Goal: Information Seeking & Learning: Learn about a topic

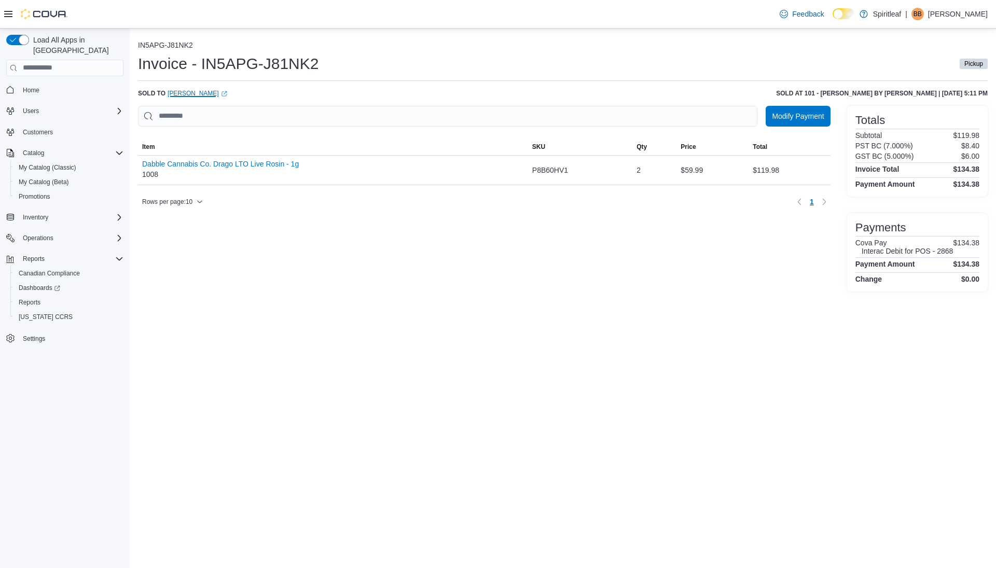
click at [178, 92] on link "Kim Kuhl (opens in a new tab or window)" at bounding box center [198, 93] width 60 height 8
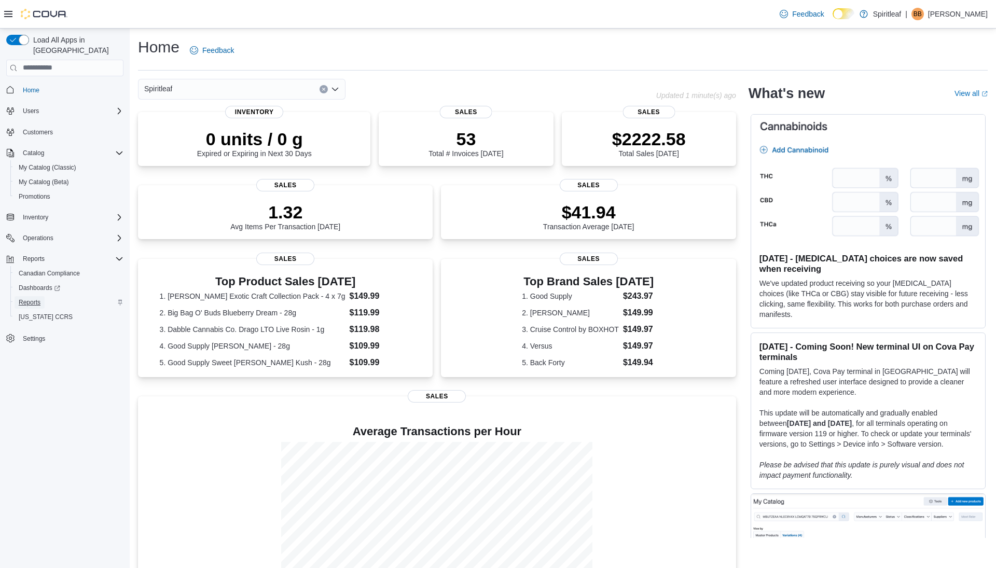
click at [27, 298] on span "Reports" at bounding box center [30, 302] width 22 height 8
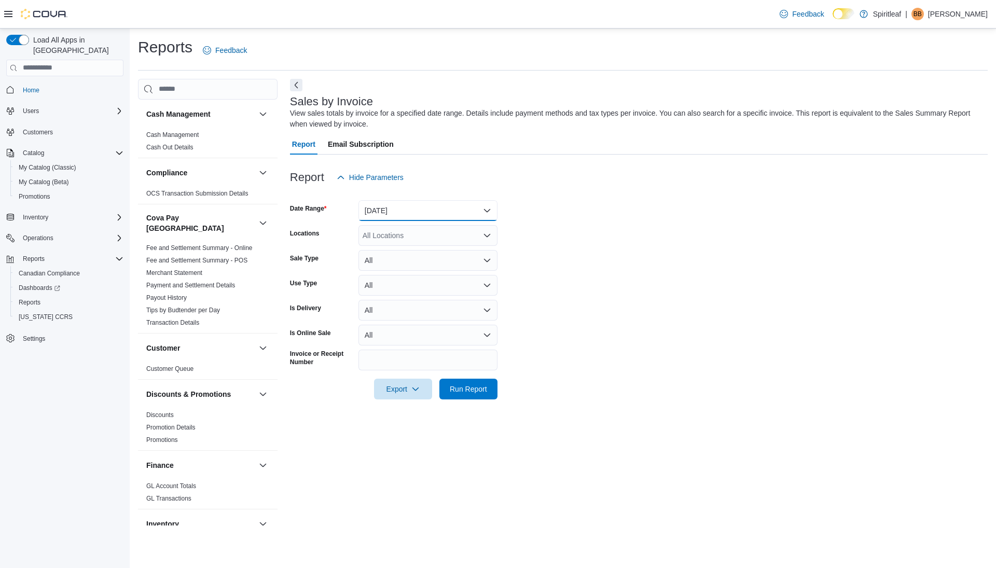
click at [407, 202] on button "Yesterday" at bounding box center [428, 210] width 139 height 21
click at [383, 250] on span "Today" at bounding box center [434, 252] width 118 height 12
click at [472, 386] on span "Run Report" at bounding box center [468, 389] width 37 height 10
click at [295, 85] on button "Next" at bounding box center [296, 84] width 12 height 12
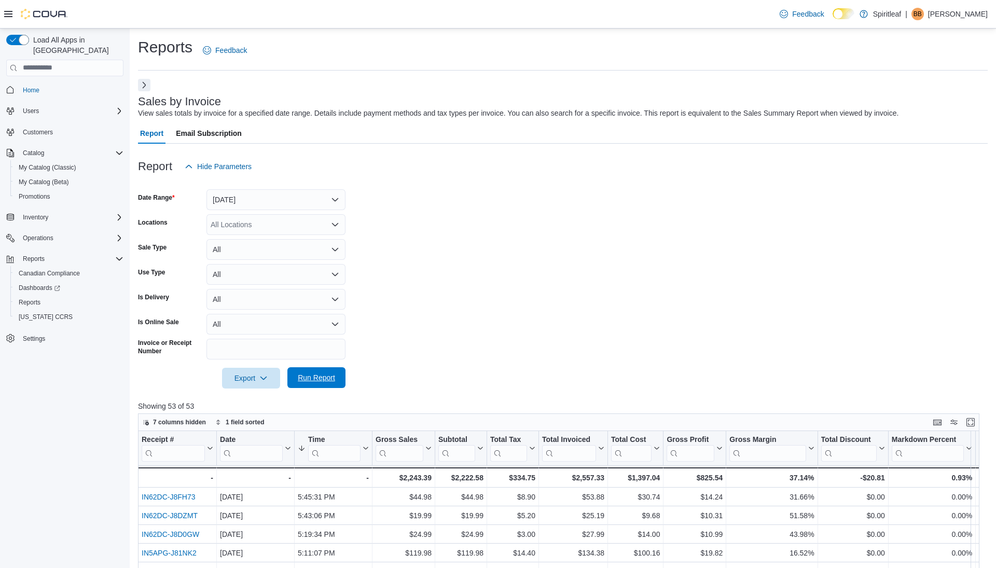
click at [324, 381] on span "Run Report" at bounding box center [316, 378] width 37 height 10
click at [281, 198] on button "Today" at bounding box center [276, 199] width 139 height 21
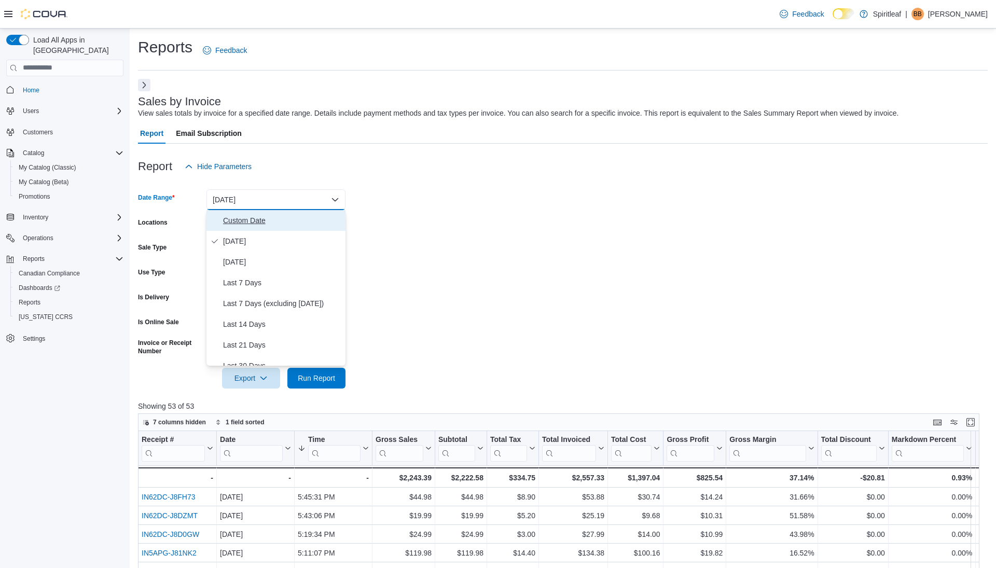
click at [266, 224] on span "Custom Date" at bounding box center [282, 220] width 118 height 12
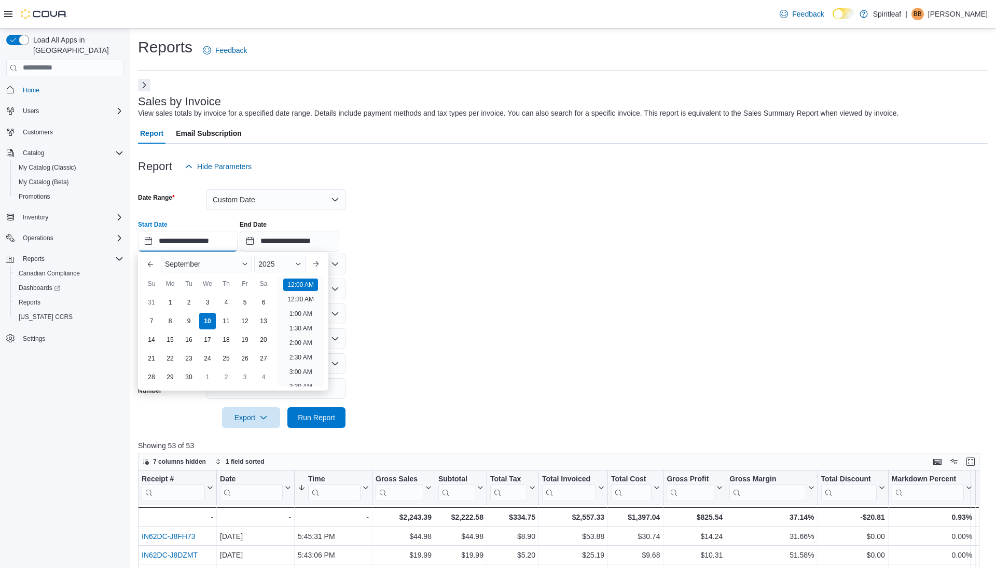
click at [183, 241] on input "**********" at bounding box center [188, 241] width 100 height 21
click at [210, 302] on div "3" at bounding box center [207, 302] width 18 height 18
type input "**********"
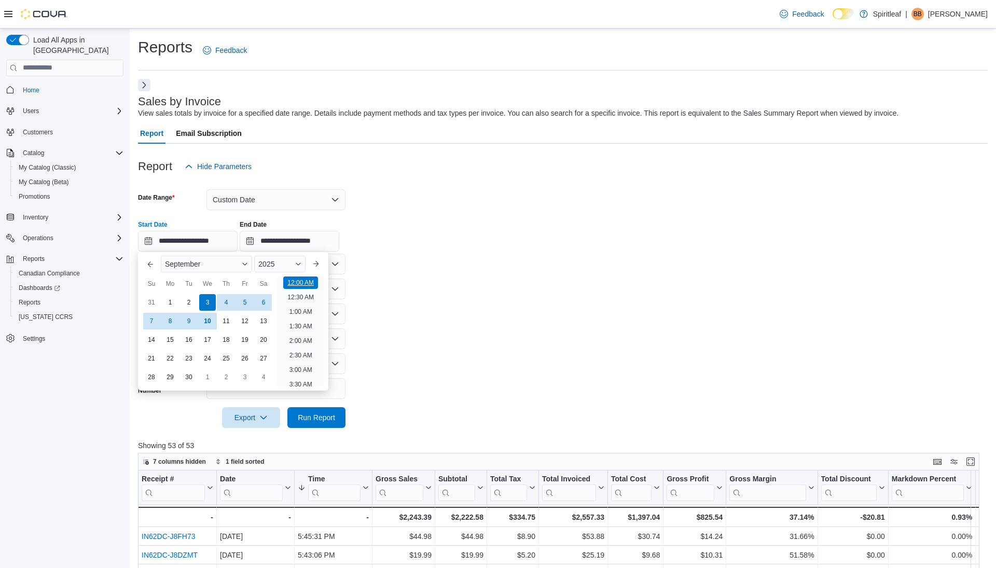
click at [310, 281] on li "12:00 AM" at bounding box center [300, 283] width 35 height 12
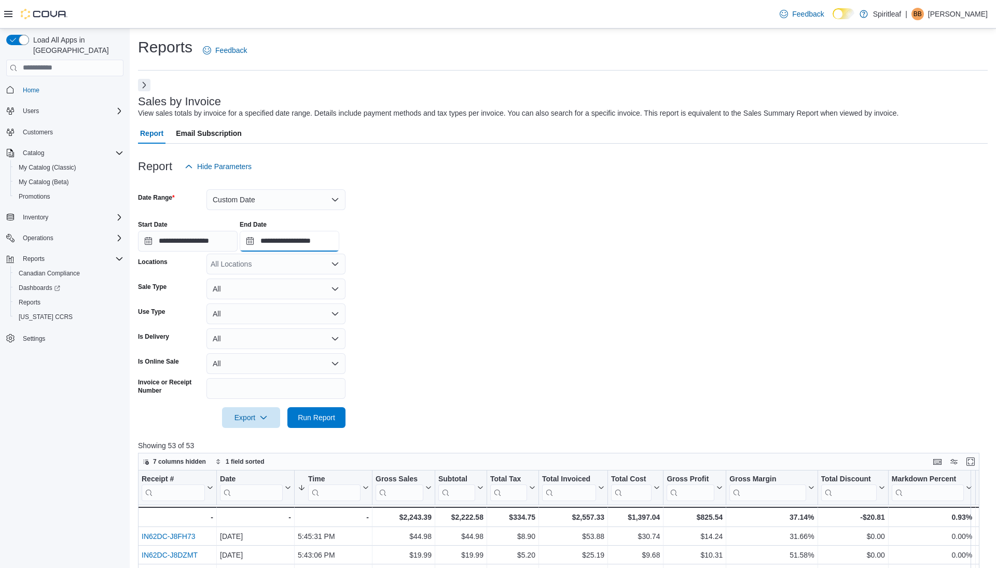
click at [314, 239] on input "**********" at bounding box center [290, 241] width 100 height 21
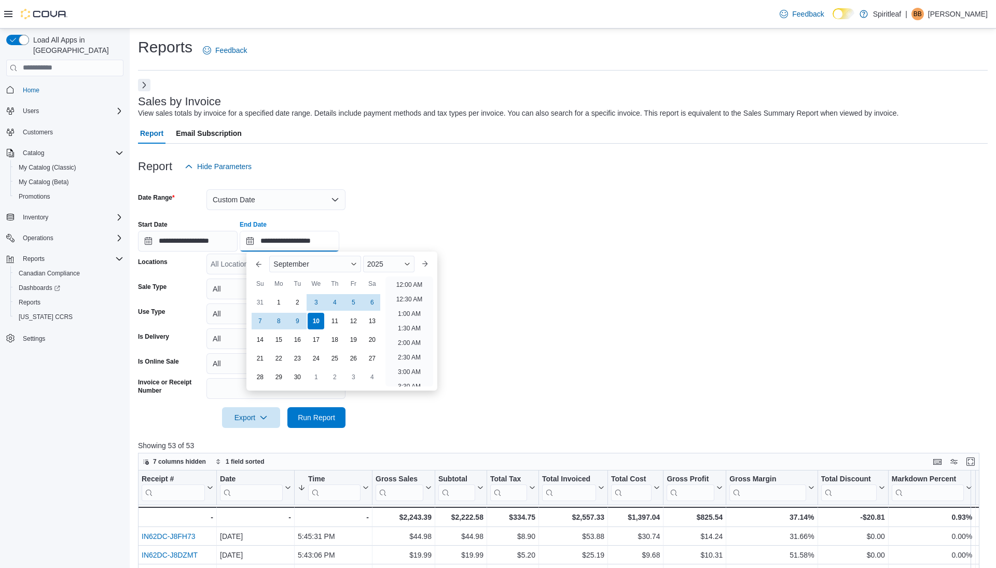
scroll to position [590, 0]
click at [316, 300] on div "3" at bounding box center [316, 302] width 18 height 18
click at [408, 283] on li "6:00 PM" at bounding box center [410, 284] width 32 height 12
type input "**********"
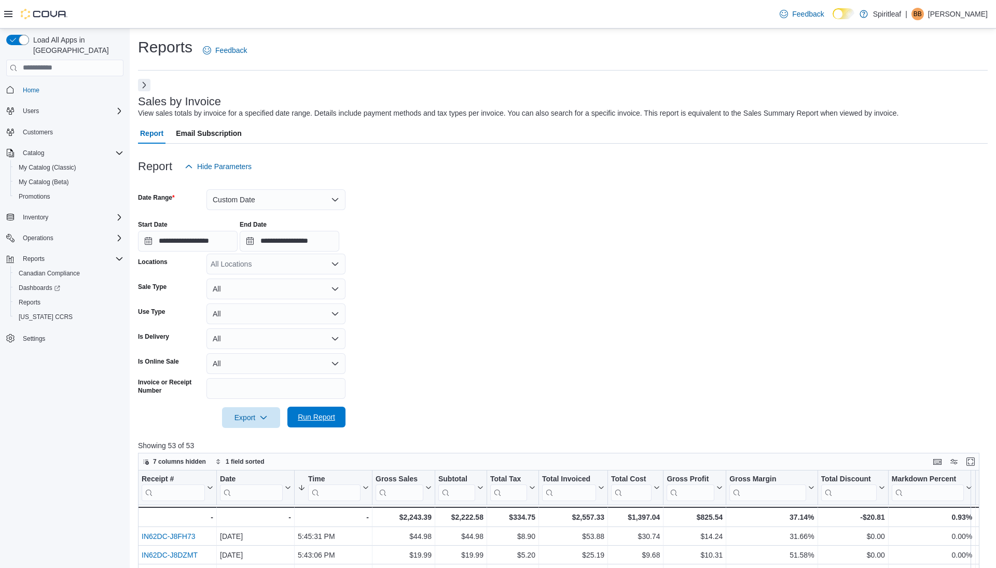
click at [321, 418] on span "Run Report" at bounding box center [316, 417] width 37 height 10
click at [278, 196] on button "Custom Date" at bounding box center [276, 199] width 139 height 21
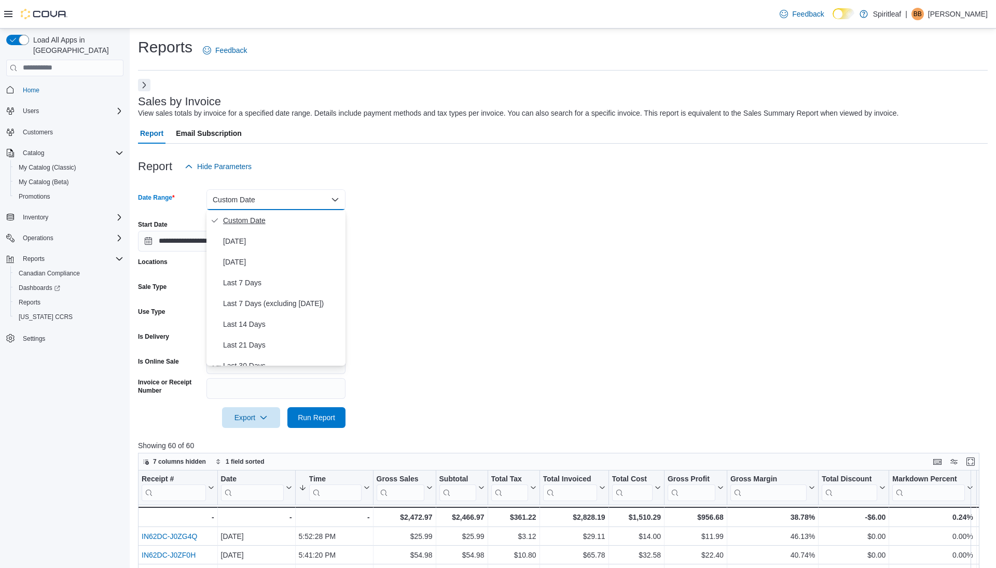
click at [253, 226] on span "Custom Date" at bounding box center [282, 220] width 118 height 12
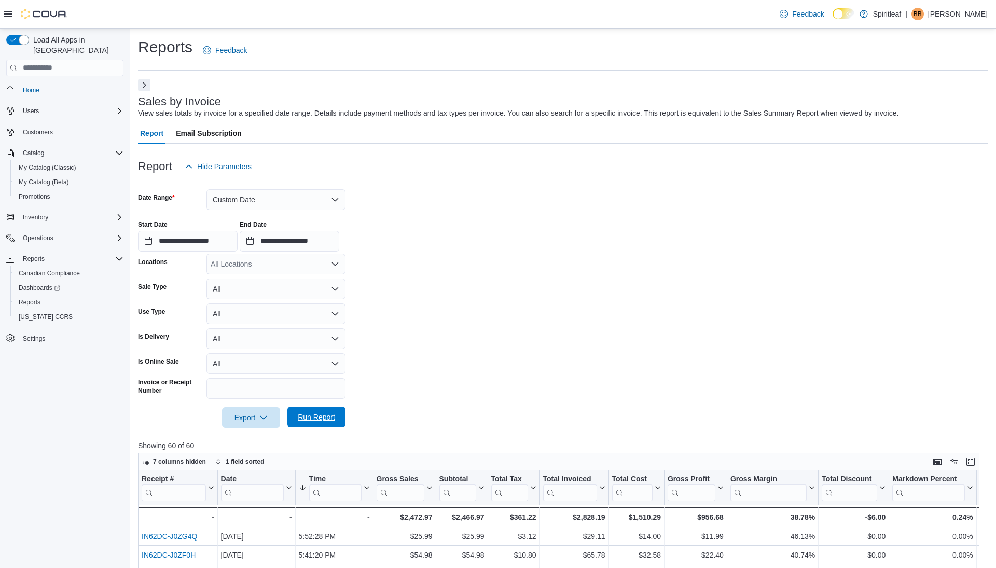
click at [314, 415] on span "Run Report" at bounding box center [316, 417] width 37 height 10
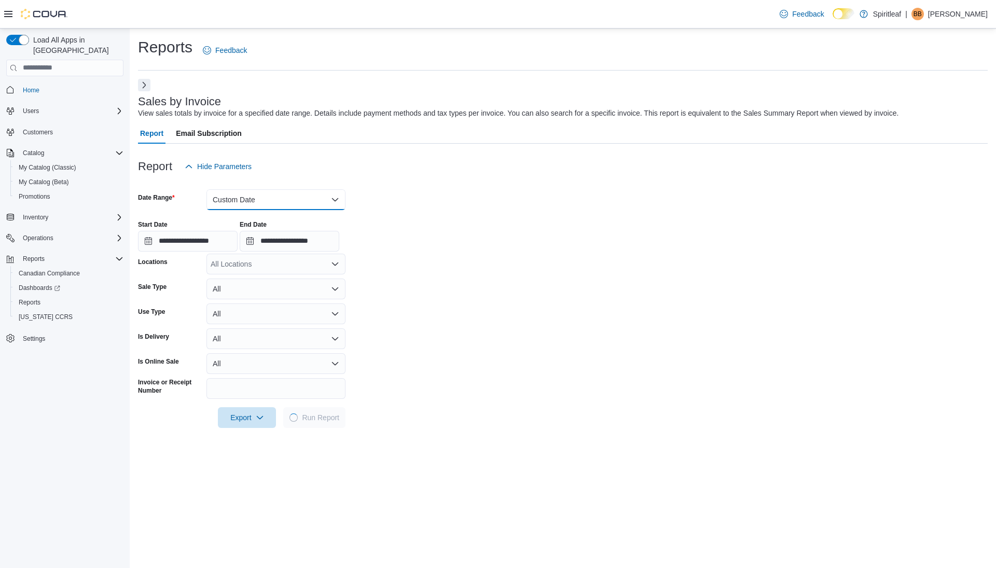
click at [298, 195] on button "Custom Date" at bounding box center [276, 199] width 139 height 21
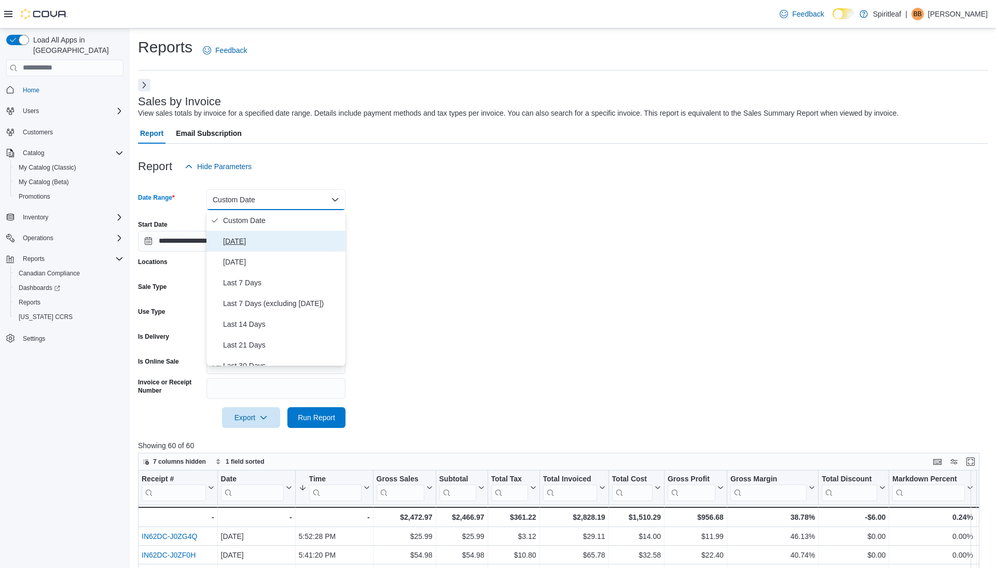
click at [270, 236] on span "Today" at bounding box center [282, 241] width 118 height 12
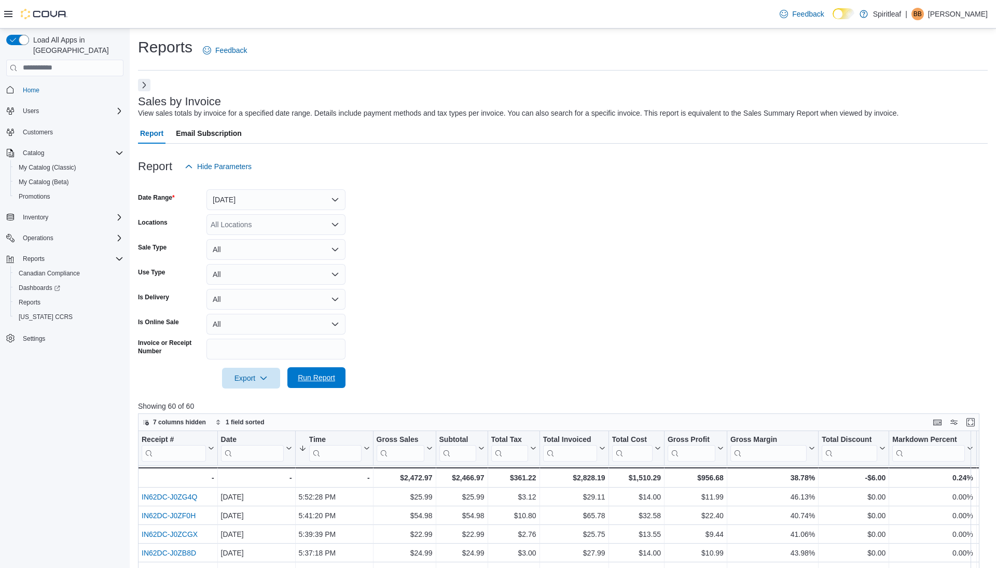
click at [318, 376] on span "Run Report" at bounding box center [316, 378] width 37 height 10
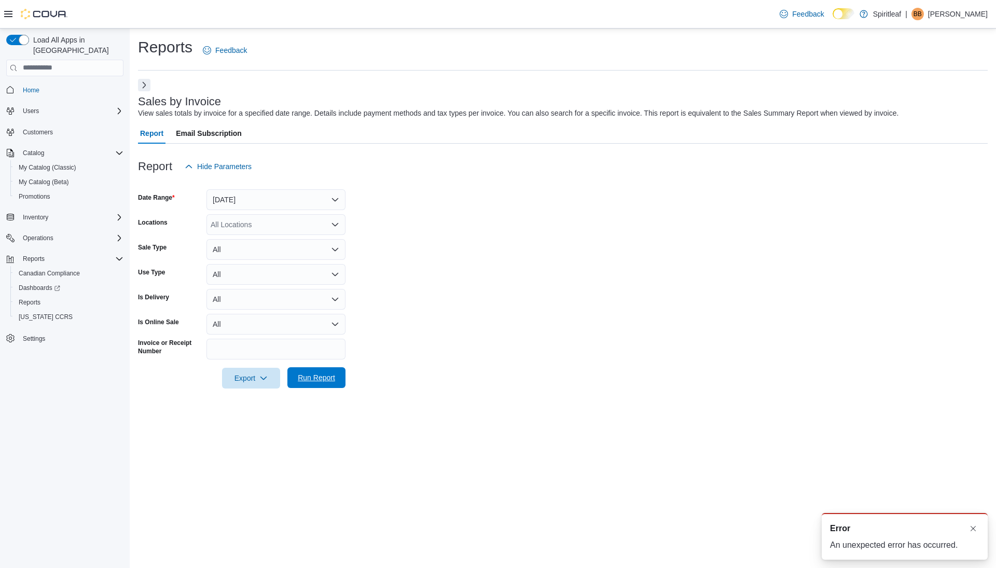
click at [317, 370] on span "Run Report" at bounding box center [317, 377] width 46 height 21
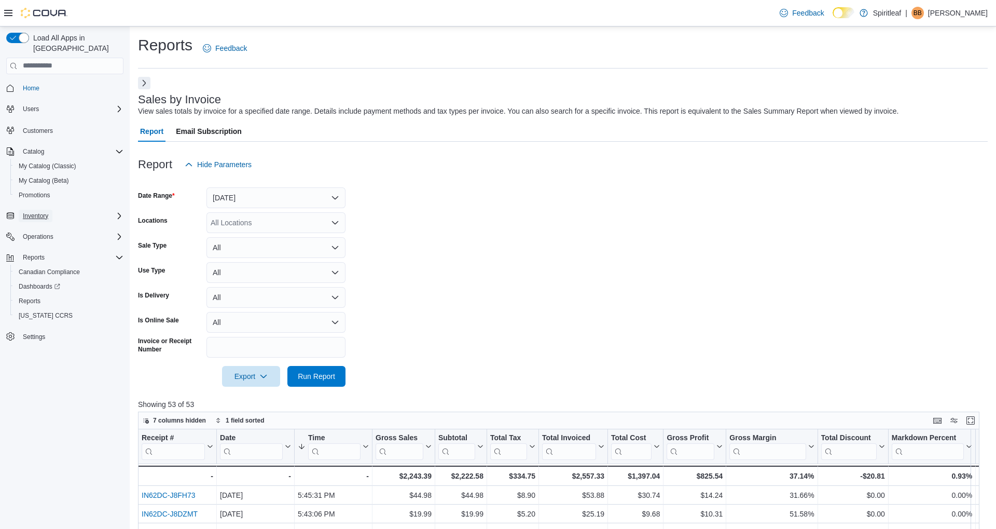
click at [37, 212] on span "Inventory" at bounding box center [35, 216] width 25 height 8
click at [45, 284] on span "Purchase Orders" at bounding box center [42, 288] width 47 height 8
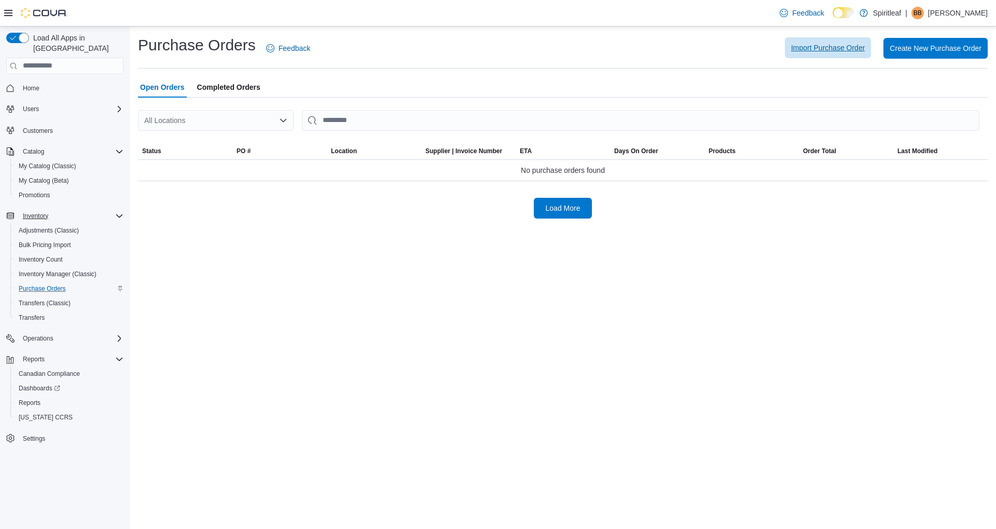
click at [829, 49] on span "Import Purchase Order" at bounding box center [828, 48] width 74 height 10
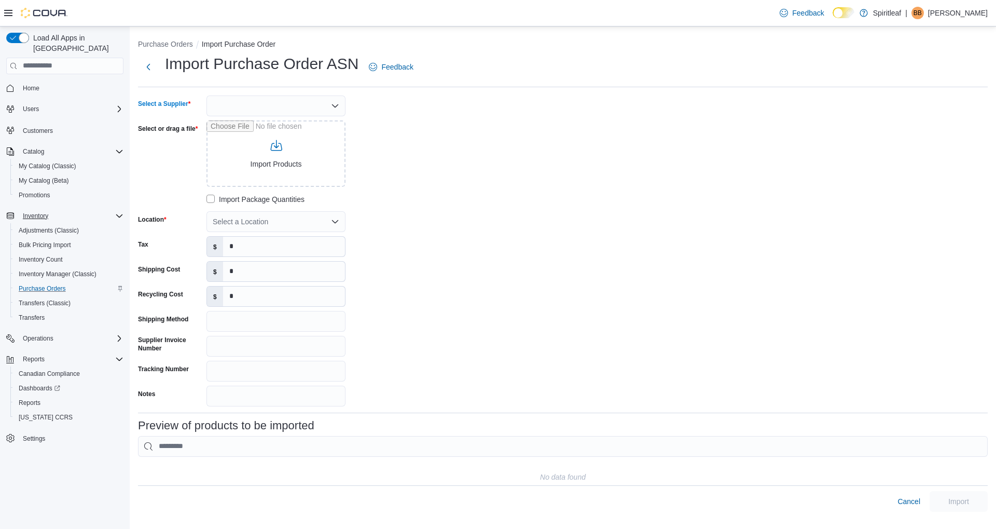
click at [264, 101] on div at bounding box center [276, 105] width 139 height 21
type input "***"
click at [266, 120] on span "BCL DB" at bounding box center [282, 123] width 114 height 10
type input "**********"
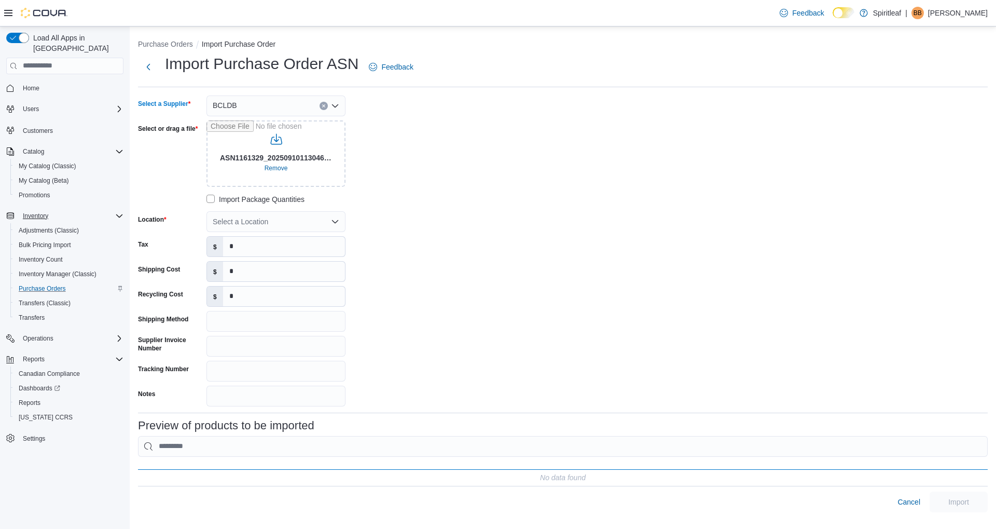
type input "**********"
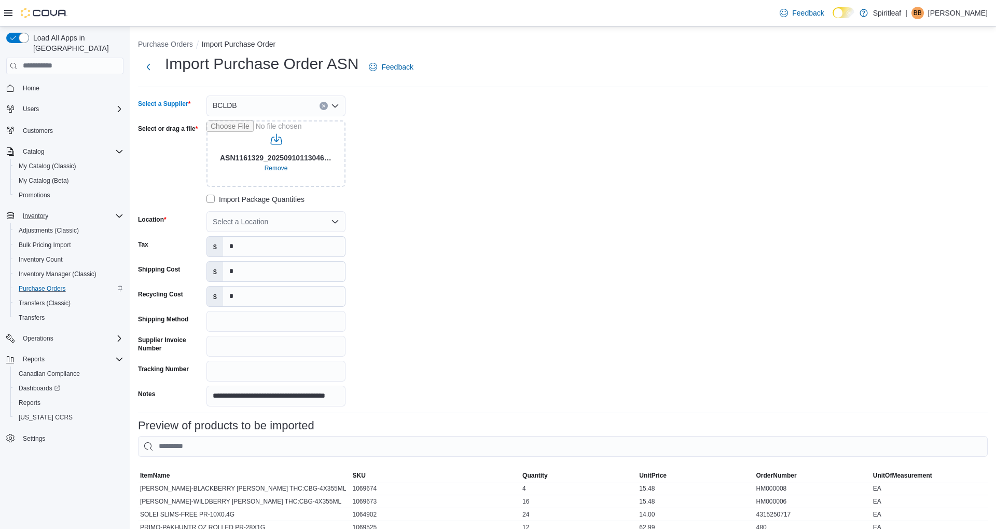
click at [509, 224] on div "**********" at bounding box center [563, 250] width 850 height 311
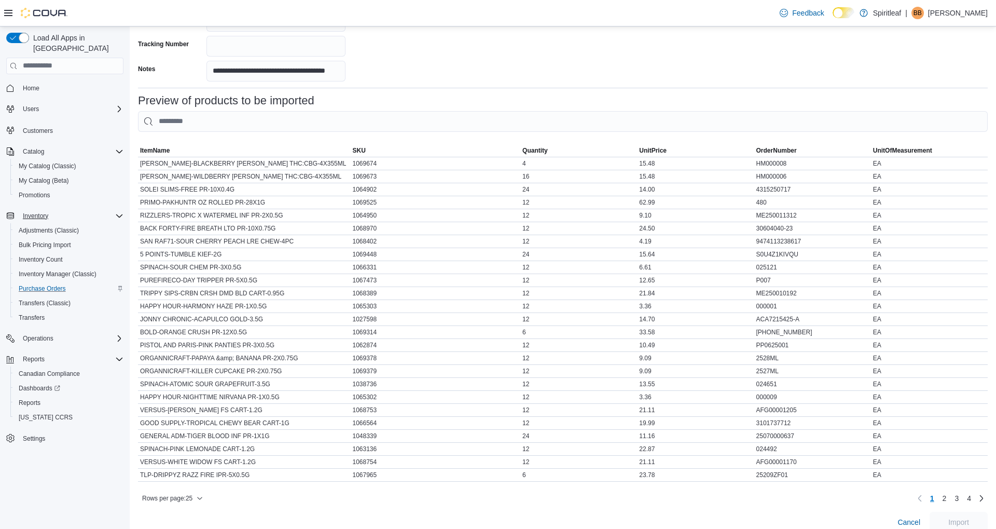
scroll to position [332, 0]
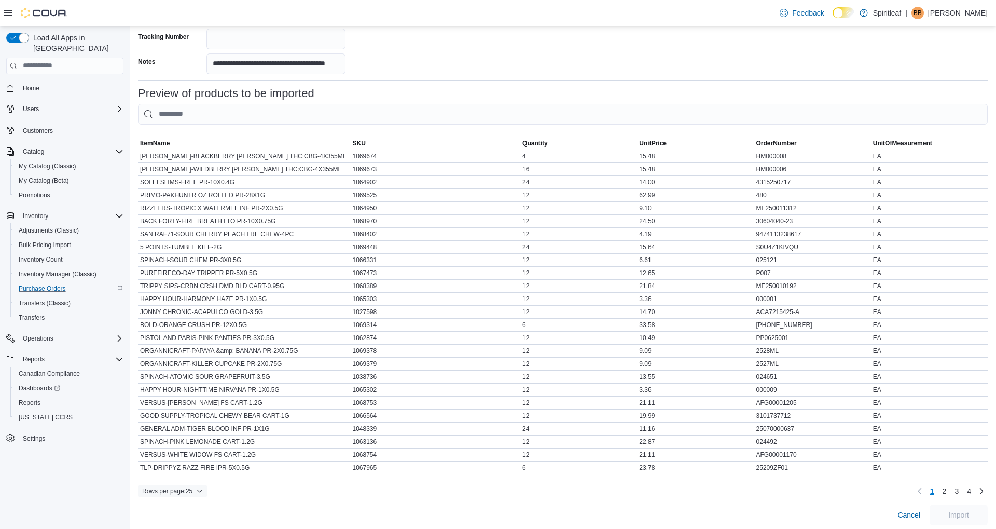
click at [192, 487] on span "Rows per page : 25" at bounding box center [167, 491] width 50 height 8
click at [190, 463] on span "100 rows" at bounding box center [189, 466] width 33 height 8
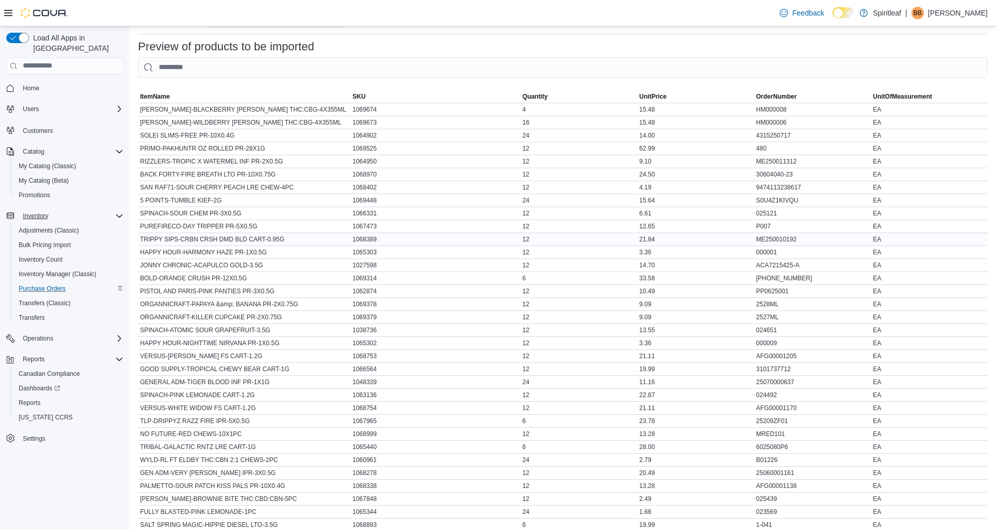
scroll to position [380, 0]
click at [159, 94] on span "ItemName" at bounding box center [155, 95] width 30 height 8
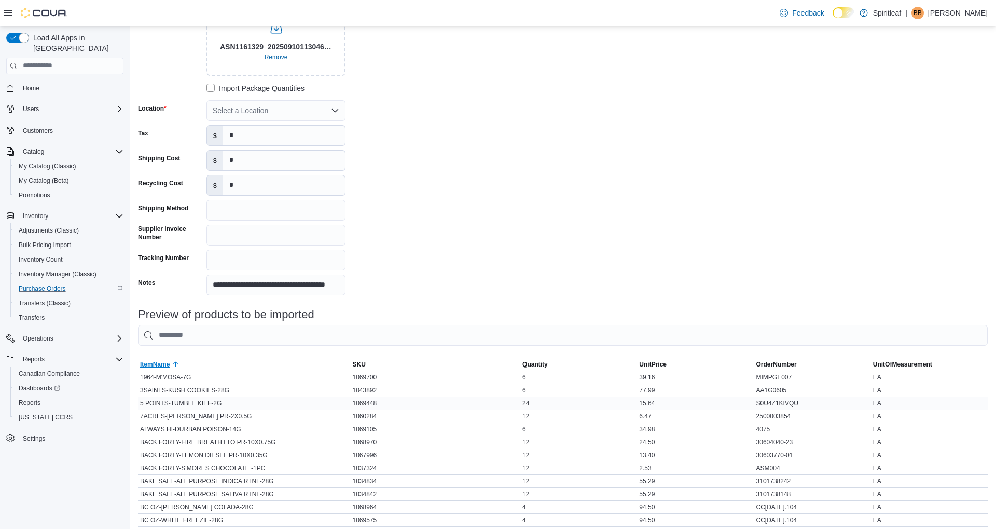
scroll to position [0, 0]
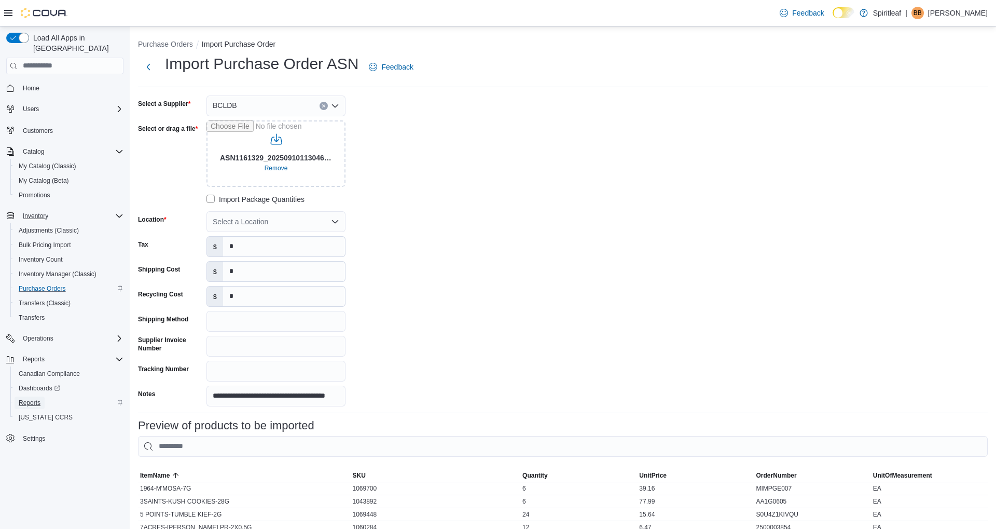
click at [34, 399] on span "Reports" at bounding box center [30, 403] width 22 height 8
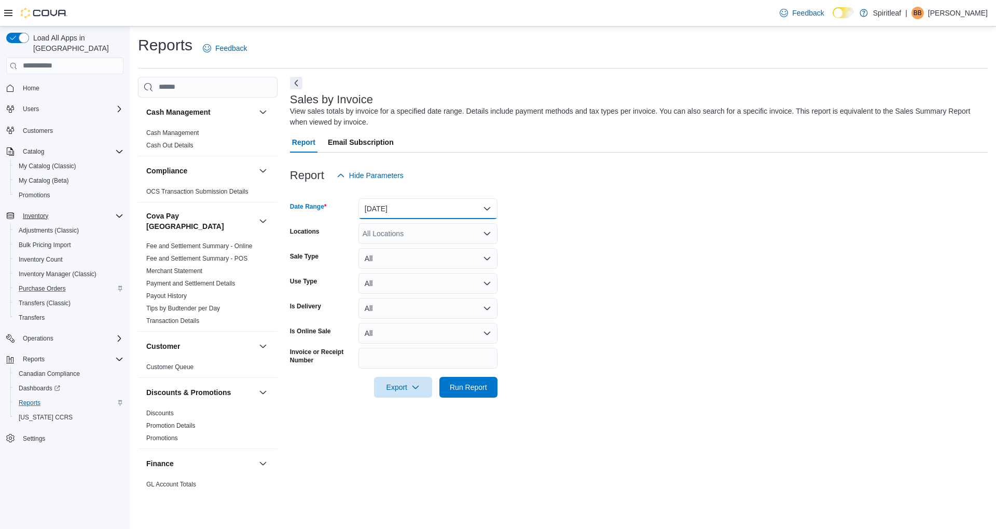
click at [418, 209] on button "Yesterday" at bounding box center [428, 208] width 139 height 21
click at [395, 254] on span "Today" at bounding box center [434, 250] width 118 height 12
click at [476, 383] on span "Run Report" at bounding box center [468, 386] width 37 height 10
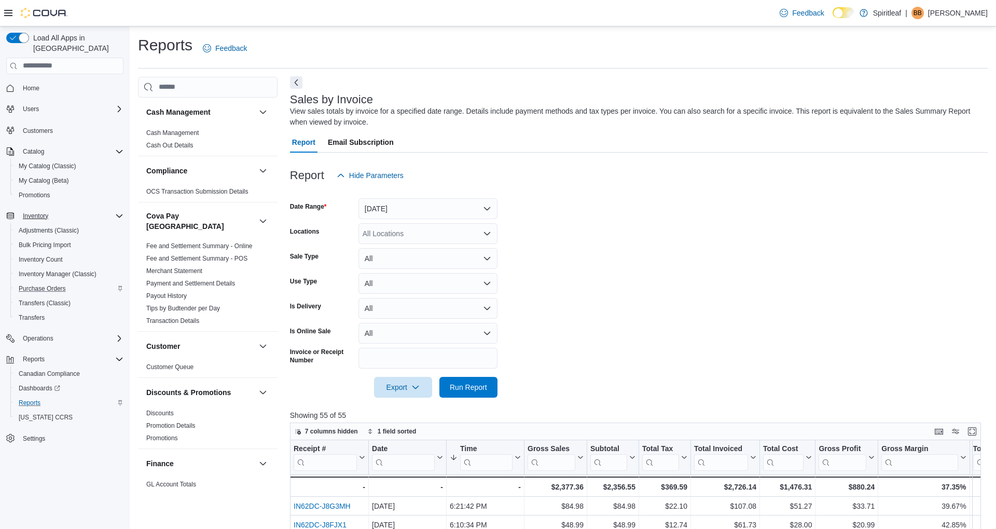
click at [296, 81] on button "Next" at bounding box center [296, 82] width 12 height 12
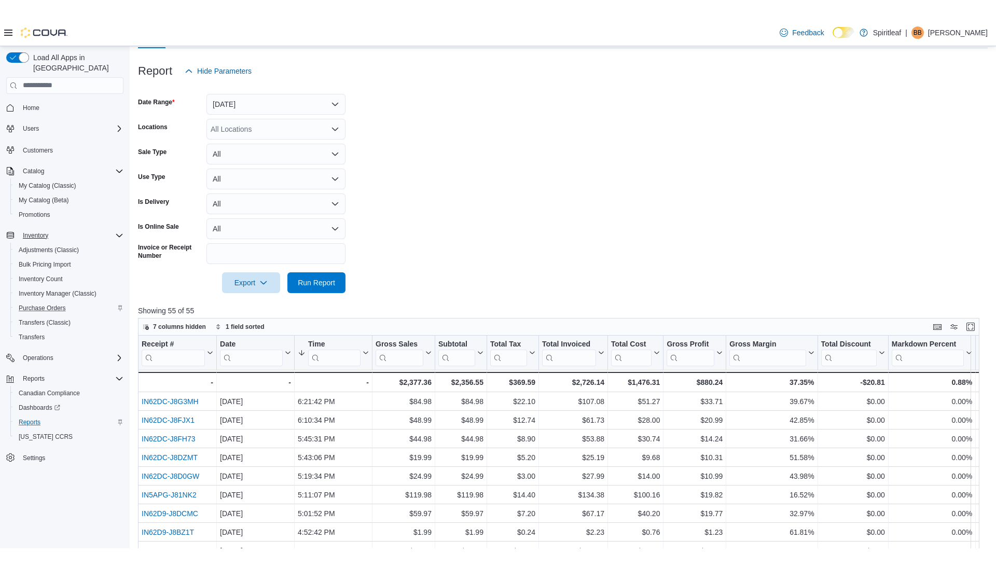
scroll to position [114, 0]
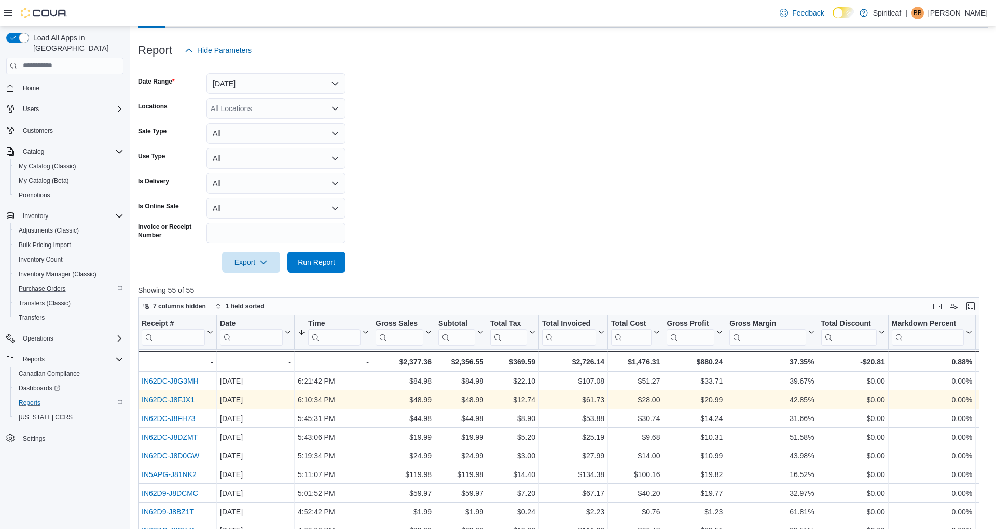
click at [159, 401] on link "IN62DC-J8FJX1" at bounding box center [168, 399] width 53 height 8
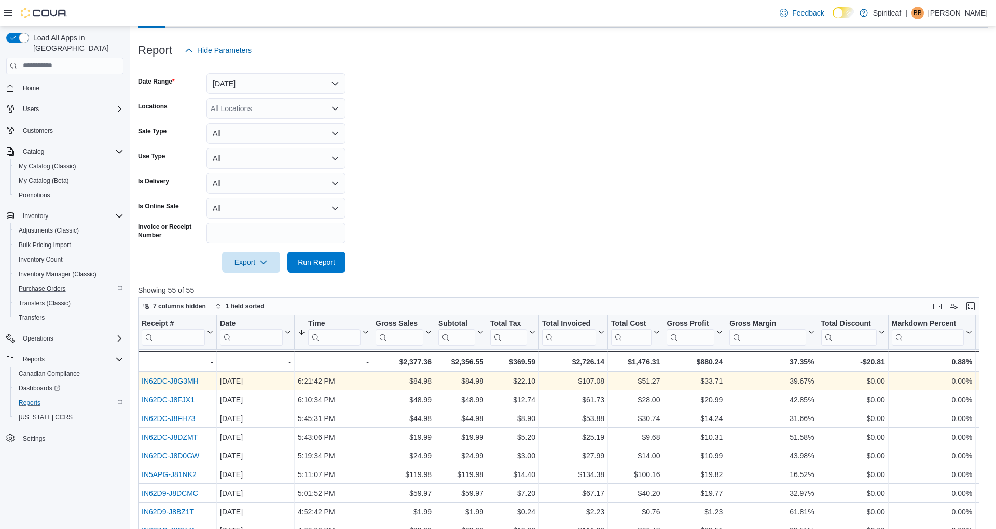
click at [192, 380] on link "IN62DC-J8G3MH" at bounding box center [170, 381] width 57 height 8
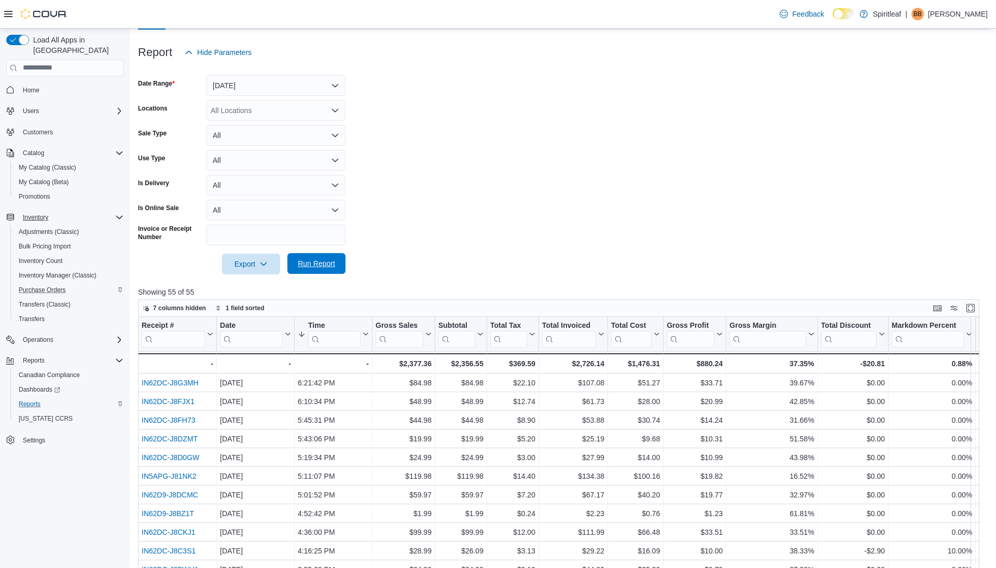
click at [320, 266] on span "Run Report" at bounding box center [316, 263] width 37 height 10
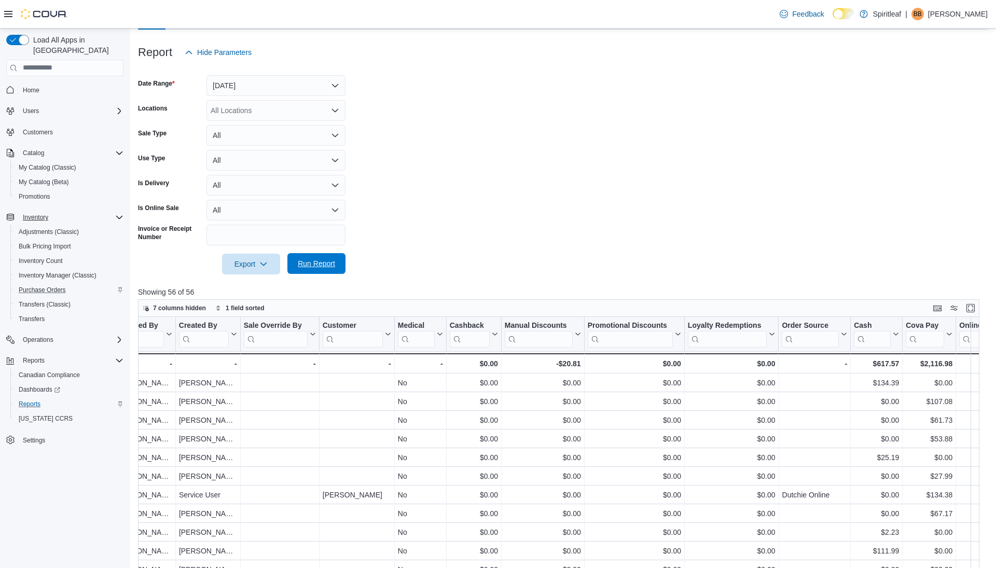
scroll to position [0, 963]
click at [319, 263] on span "Run Report" at bounding box center [316, 263] width 37 height 10
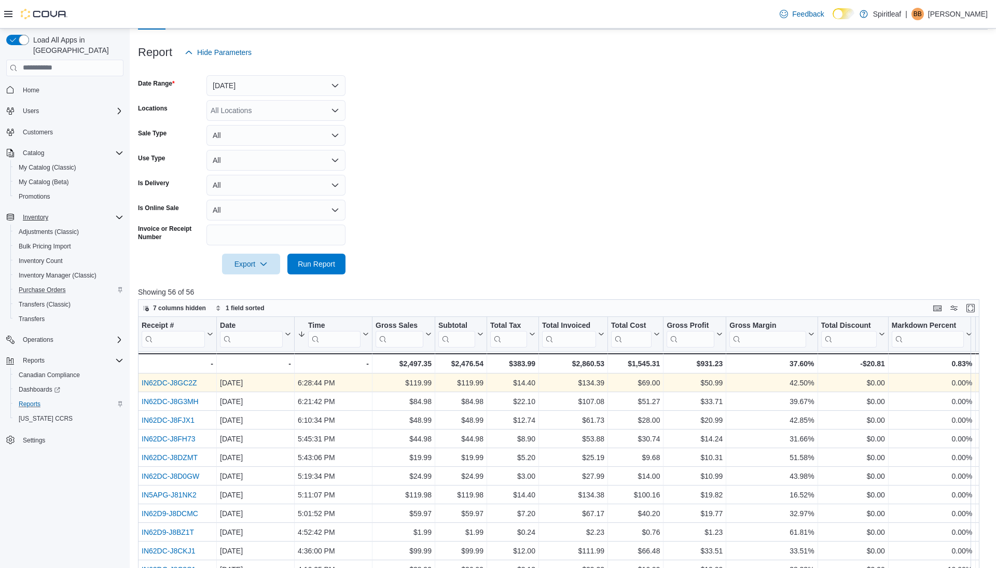
click at [176, 381] on link "IN62DC-J8GC2Z" at bounding box center [170, 383] width 56 height 8
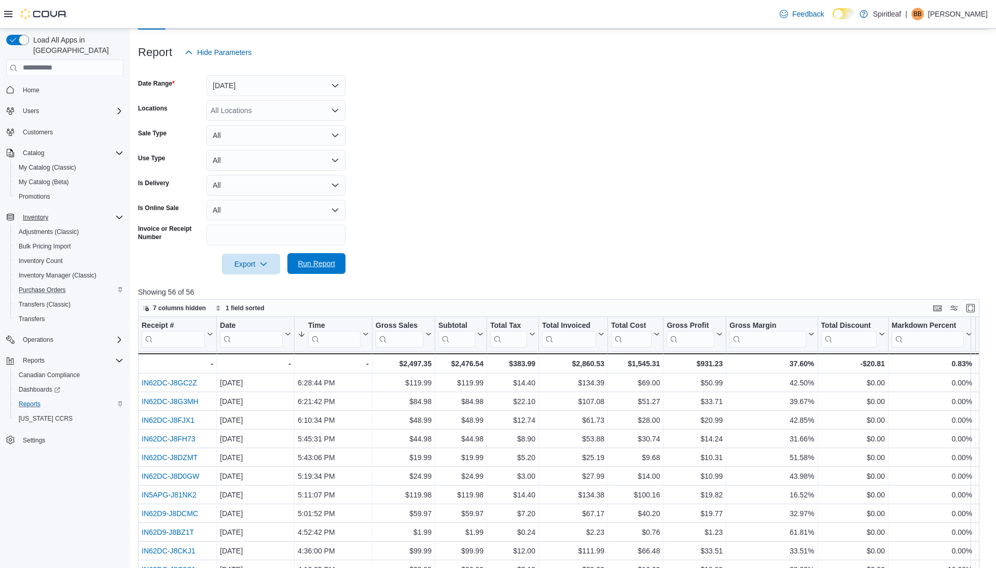
click at [313, 265] on span "Run Report" at bounding box center [316, 263] width 37 height 10
click at [269, 115] on div "All Locations" at bounding box center [276, 110] width 139 height 21
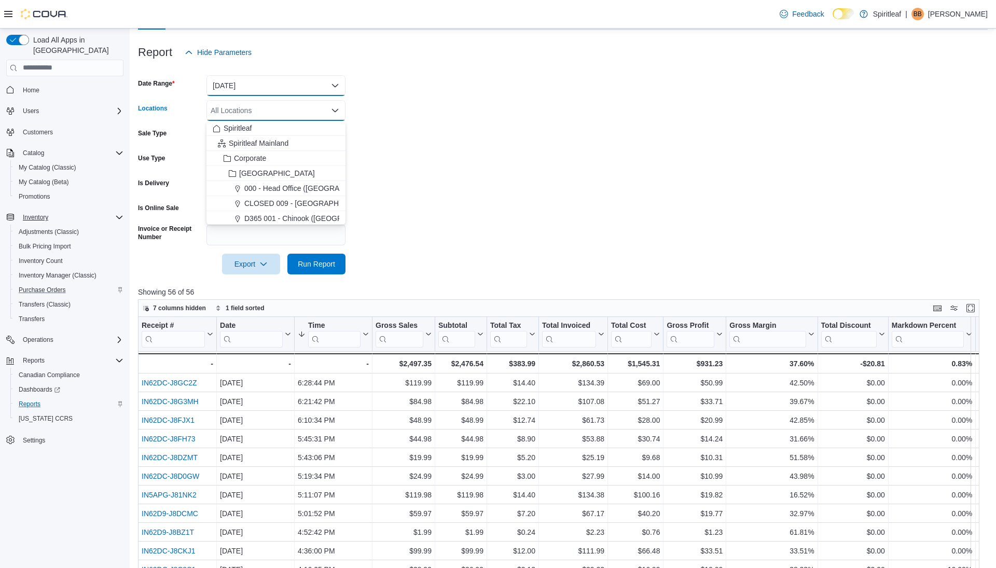
click at [269, 91] on button "Today" at bounding box center [276, 85] width 139 height 21
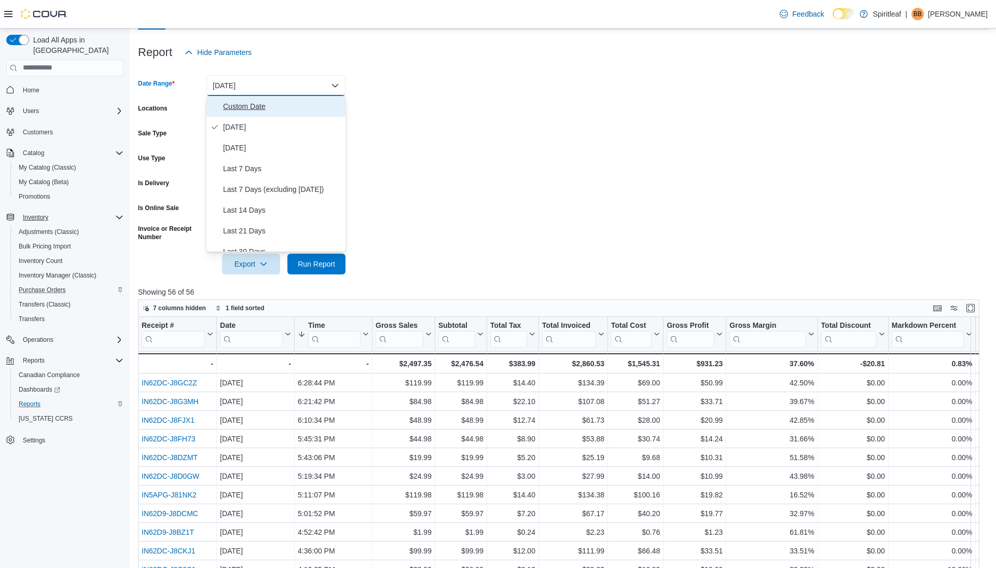
click at [259, 107] on span "Custom Date" at bounding box center [282, 106] width 118 height 12
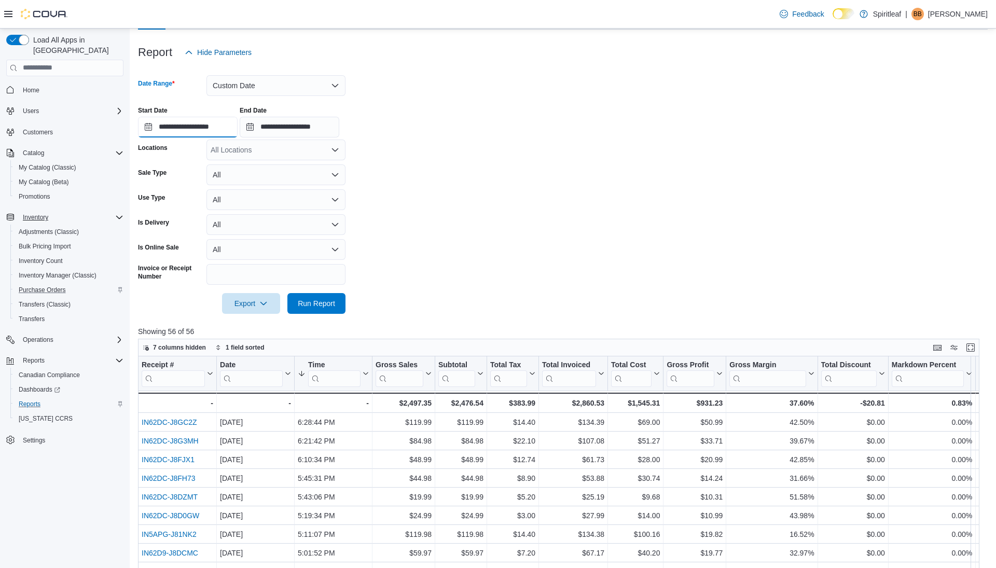
click at [193, 124] on input "**********" at bounding box center [188, 127] width 100 height 21
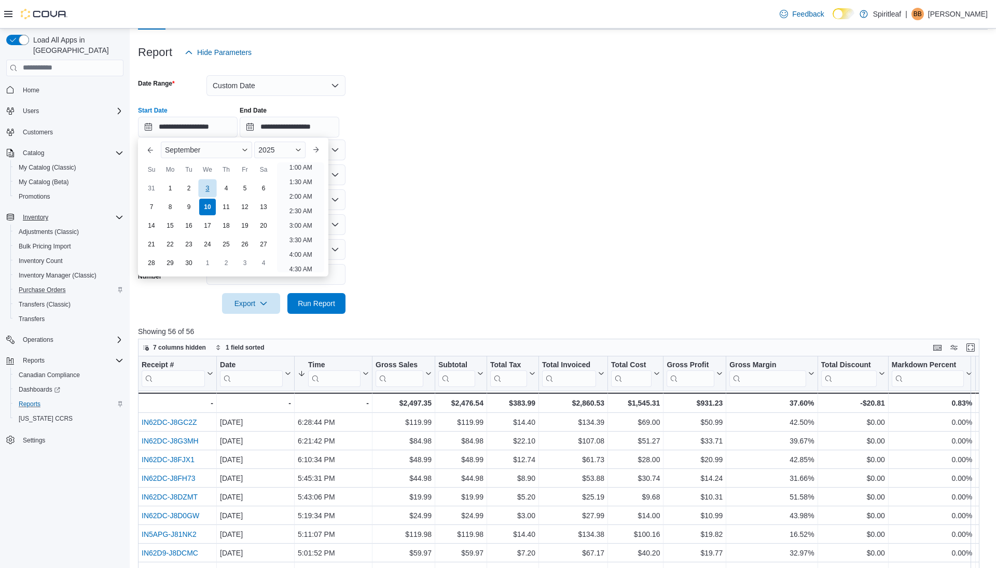
click at [203, 186] on div "3" at bounding box center [207, 188] width 18 height 18
type input "**********"
click at [310, 168] on li "12:00 AM" at bounding box center [300, 168] width 35 height 12
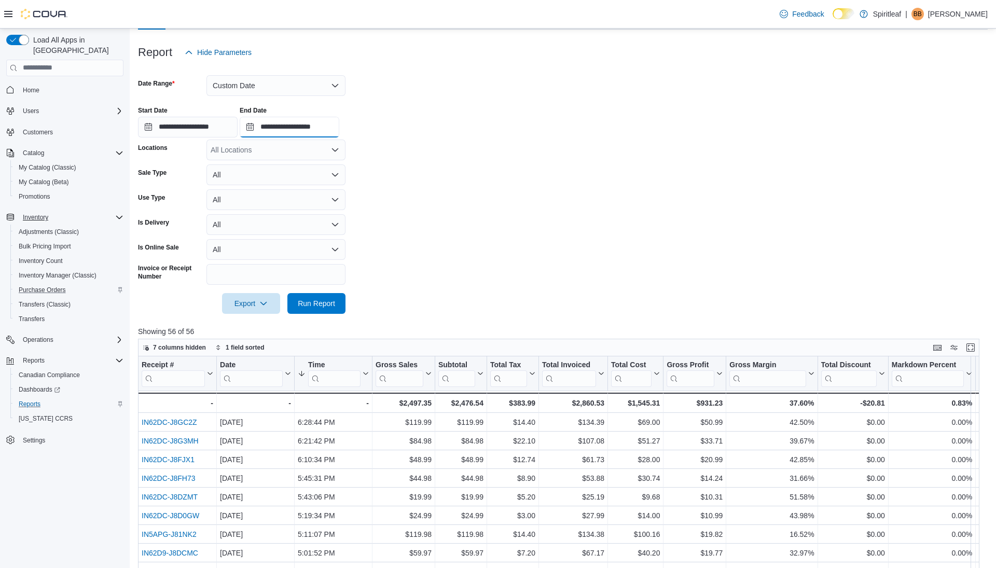
click at [310, 130] on input "**********" at bounding box center [290, 127] width 100 height 21
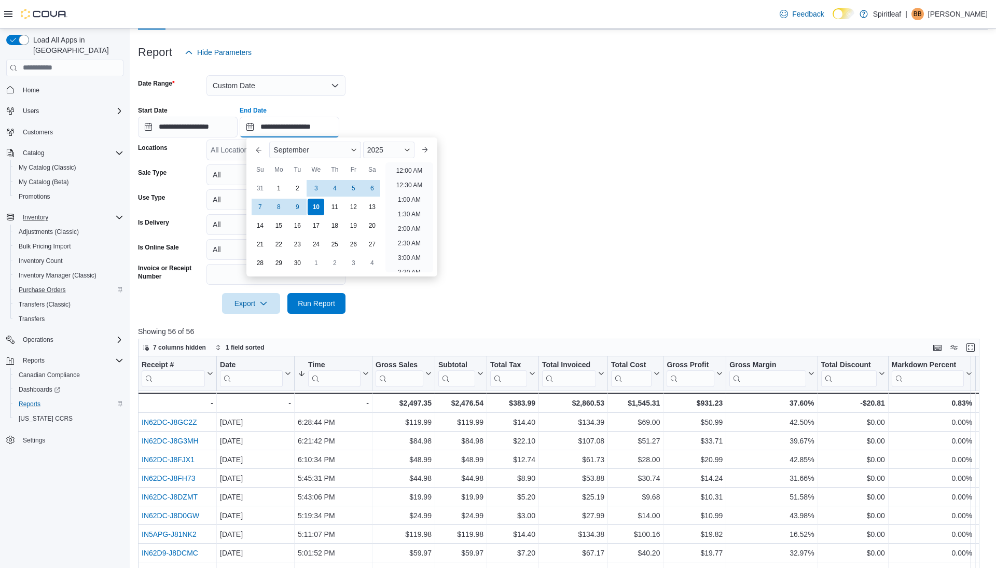
scroll to position [590, 0]
click at [313, 188] on div "3" at bounding box center [316, 188] width 18 height 18
click at [409, 199] on li "6:30 PM" at bounding box center [410, 201] width 32 height 12
type input "**********"
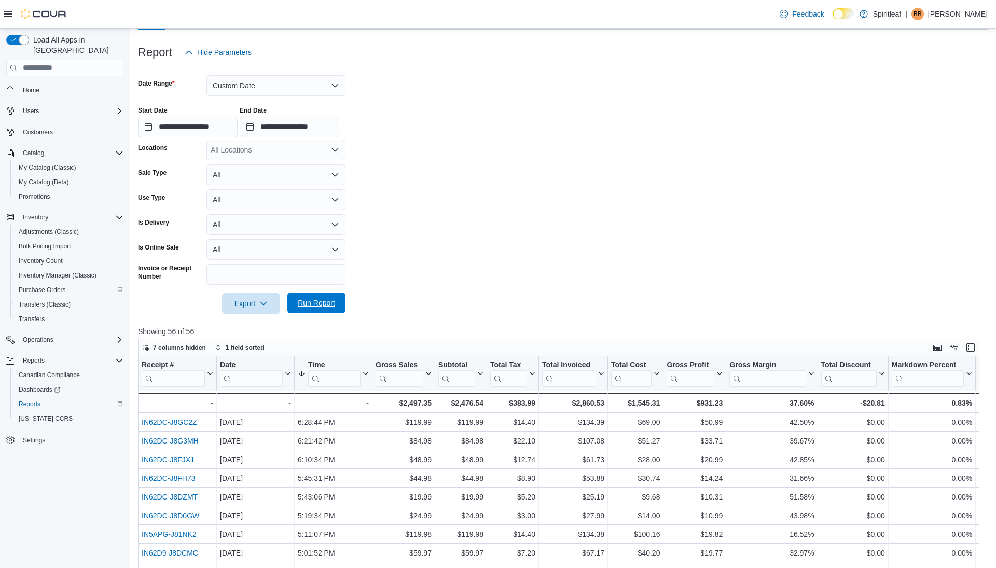
click at [308, 301] on span "Run Report" at bounding box center [316, 303] width 37 height 10
click at [285, 80] on button "Custom Date" at bounding box center [276, 85] width 139 height 21
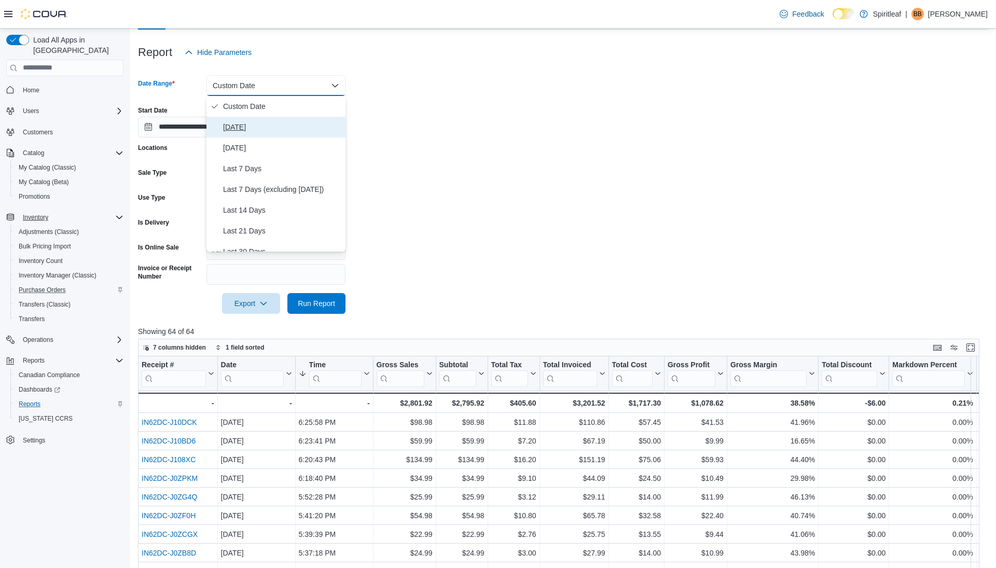
click at [266, 124] on span "Today" at bounding box center [282, 127] width 118 height 12
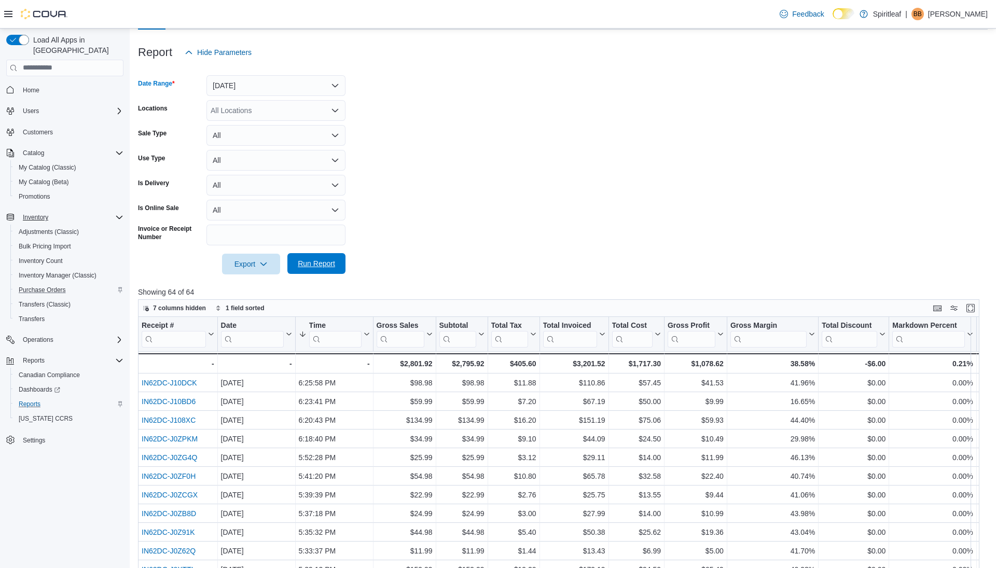
click at [315, 269] on span "Run Report" at bounding box center [317, 263] width 46 height 21
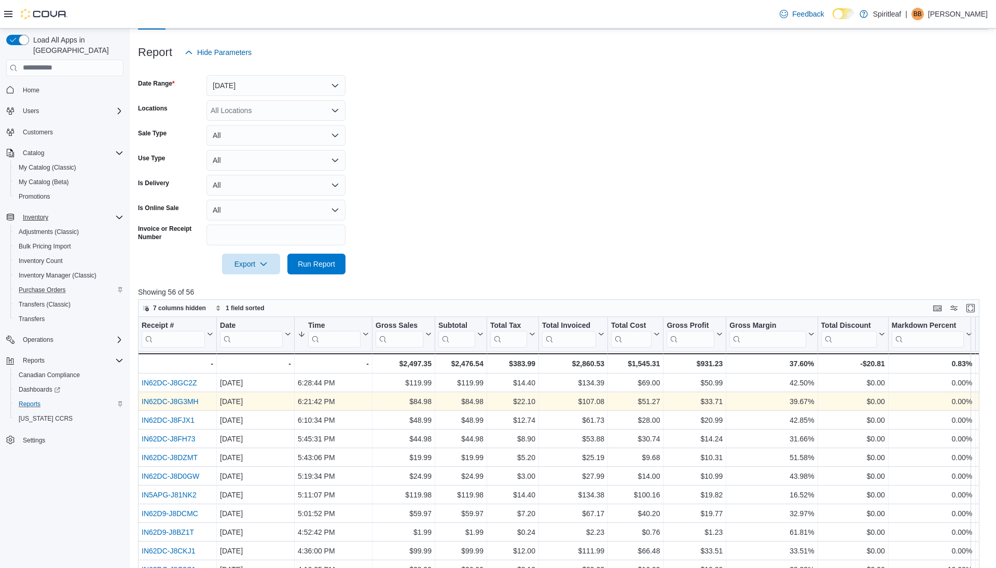
click at [164, 400] on link "IN62DC-J8G3MH" at bounding box center [170, 402] width 57 height 8
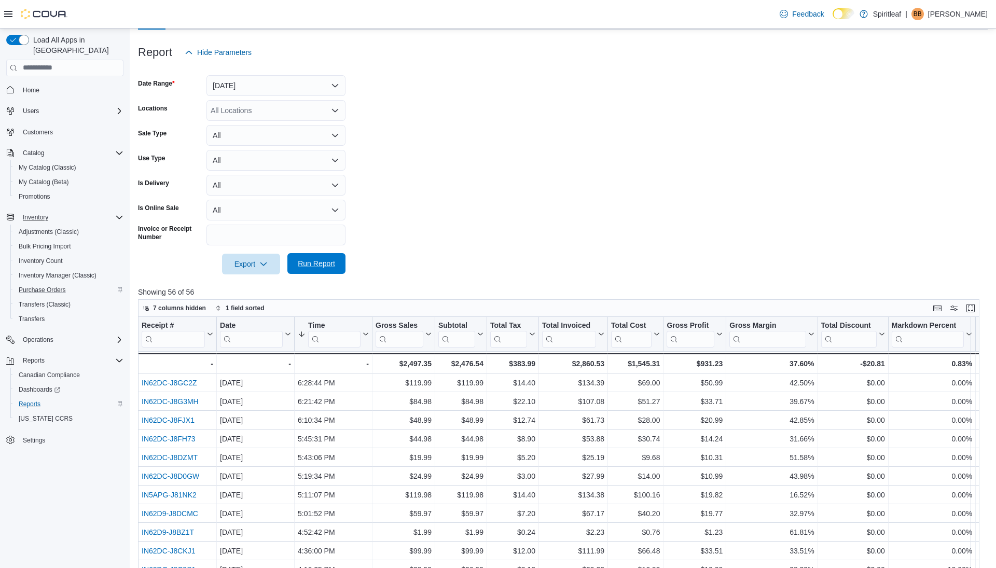
click at [302, 257] on span "Run Report" at bounding box center [317, 263] width 46 height 21
click at [308, 258] on span "Run Report" at bounding box center [317, 263] width 46 height 21
click at [326, 268] on span "Run Report" at bounding box center [316, 264] width 37 height 10
click at [308, 260] on span "Run Report" at bounding box center [316, 263] width 37 height 10
click at [244, 87] on button "Today" at bounding box center [276, 85] width 139 height 21
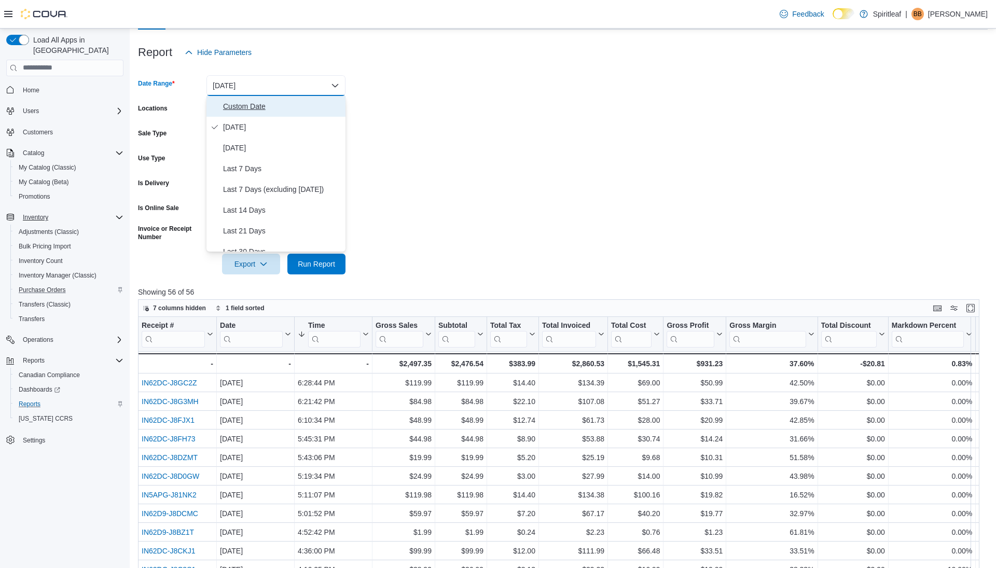
click at [244, 105] on span "Custom Date" at bounding box center [282, 106] width 118 height 12
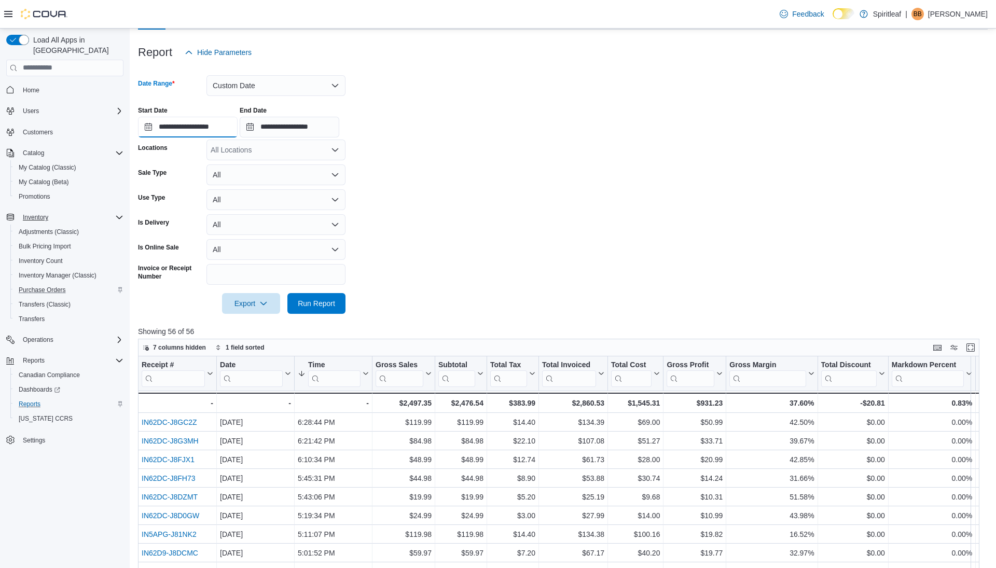
click at [213, 125] on input "**********" at bounding box center [188, 127] width 100 height 21
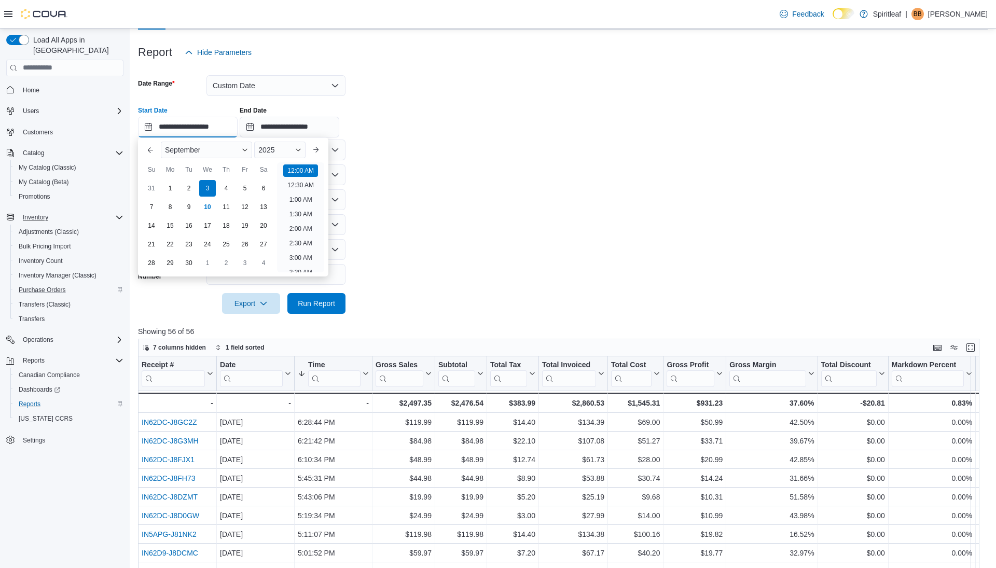
scroll to position [32, 0]
click at [302, 151] on span "Button. Open the year selector. 2025 is currently selected." at bounding box center [298, 150] width 6 height 6
click at [276, 248] on div "2024" at bounding box center [280, 248] width 48 height 12
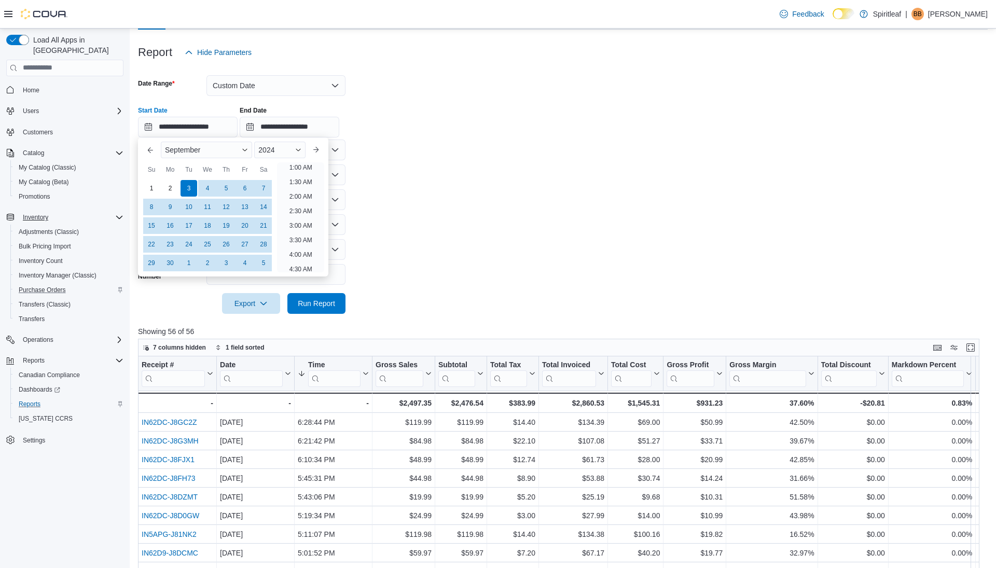
scroll to position [2, 0]
click at [247, 153] on div "September" at bounding box center [206, 150] width 91 height 17
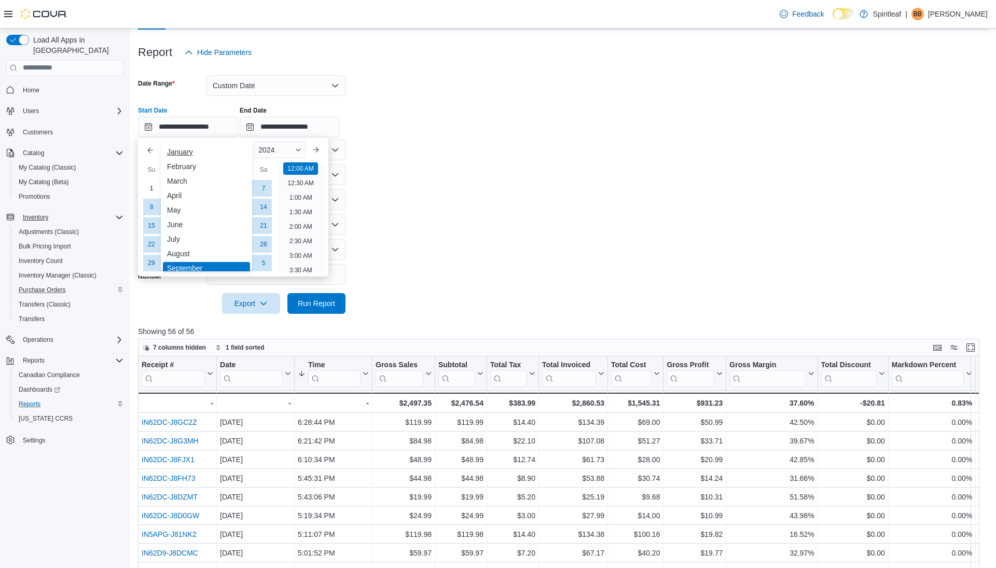
click at [185, 154] on div "January" at bounding box center [206, 152] width 87 height 12
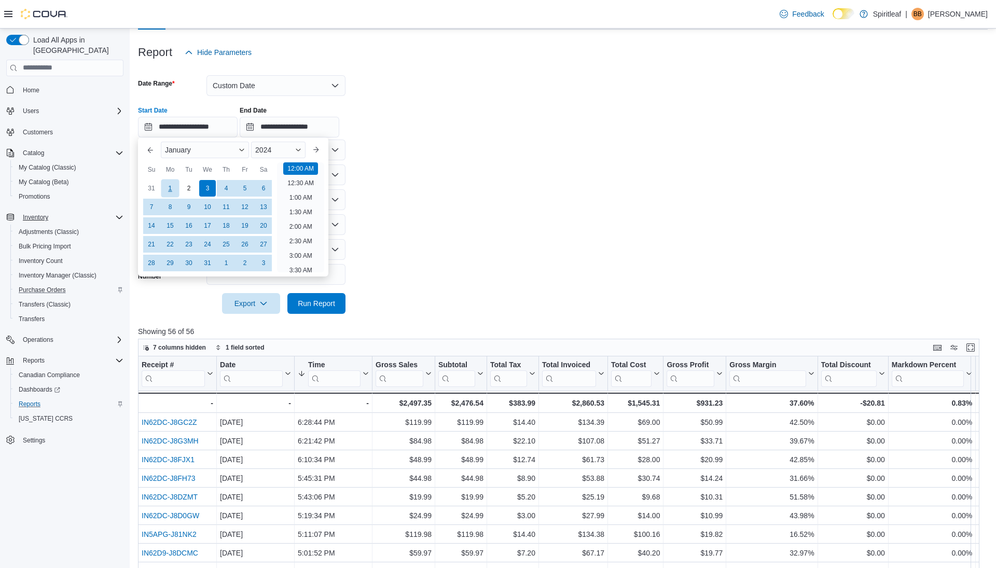
click at [169, 186] on div "1" at bounding box center [170, 188] width 18 height 18
type input "**********"
click at [288, 167] on li "12:00 AM" at bounding box center [300, 168] width 35 height 12
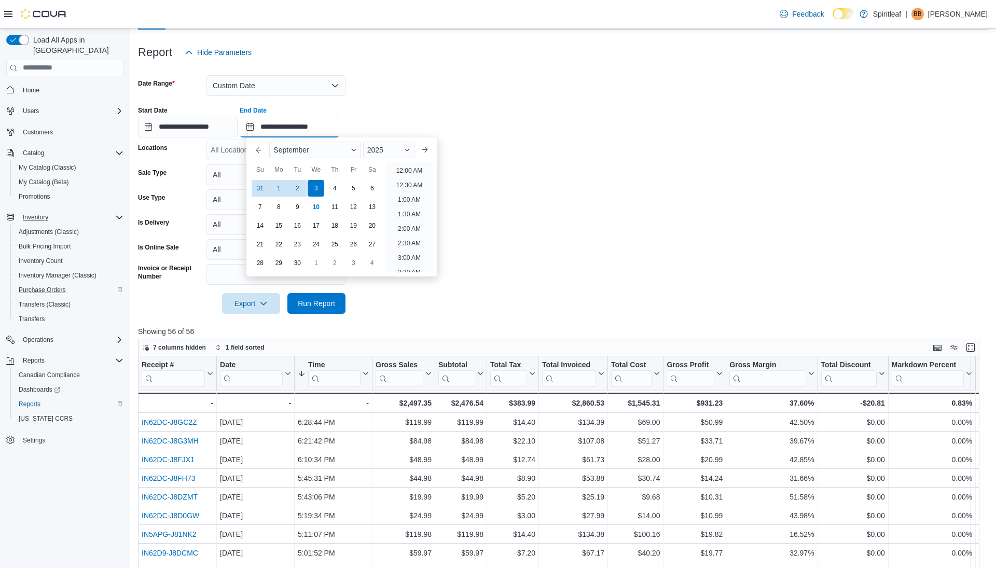
click at [324, 126] on input "**********" at bounding box center [290, 127] width 100 height 21
click at [357, 149] on span "Button. Open the month selector. September is currently selected." at bounding box center [354, 150] width 6 height 6
click at [300, 259] on div "December" at bounding box center [314, 261] width 87 height 12
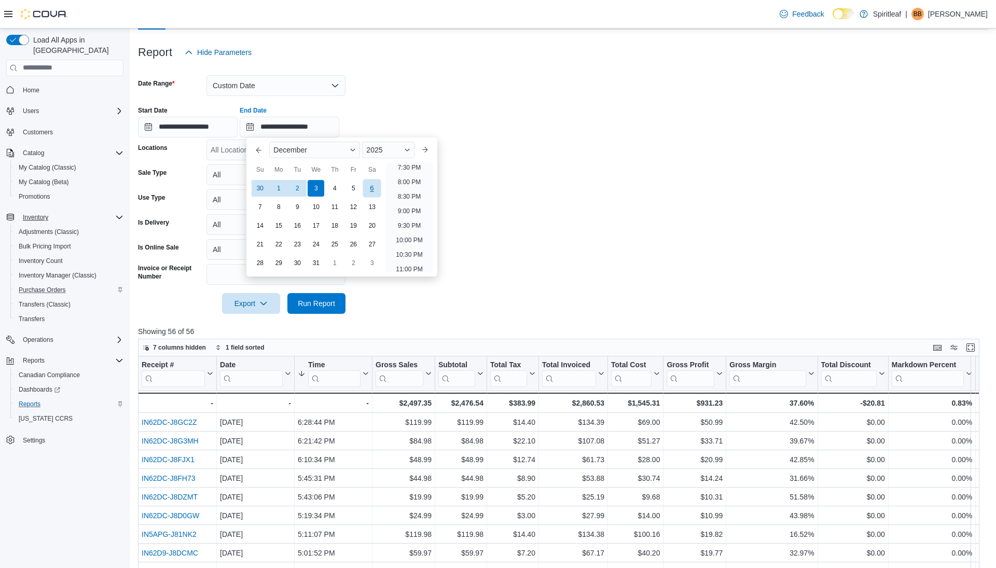
scroll to position [540, 0]
click at [411, 151] on span "Button. Open the year selector. 2025 is currently selected." at bounding box center [407, 150] width 6 height 6
click at [389, 248] on div "2024" at bounding box center [388, 248] width 48 height 12
click at [297, 267] on div "31" at bounding box center [298, 263] width 18 height 18
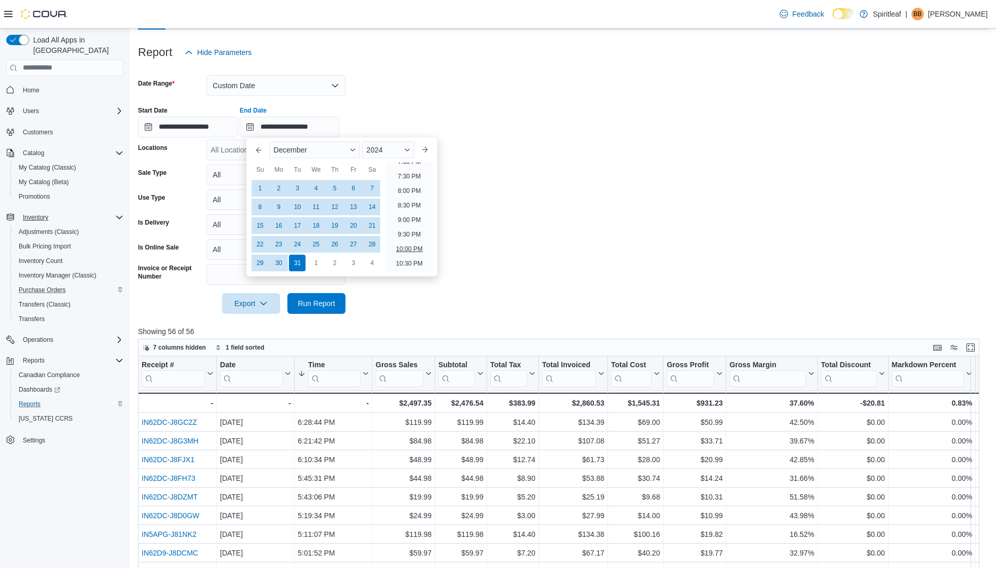
scroll to position [590, 0]
click at [410, 264] on li "11:30 PM" at bounding box center [409, 264] width 35 height 12
type input "**********"
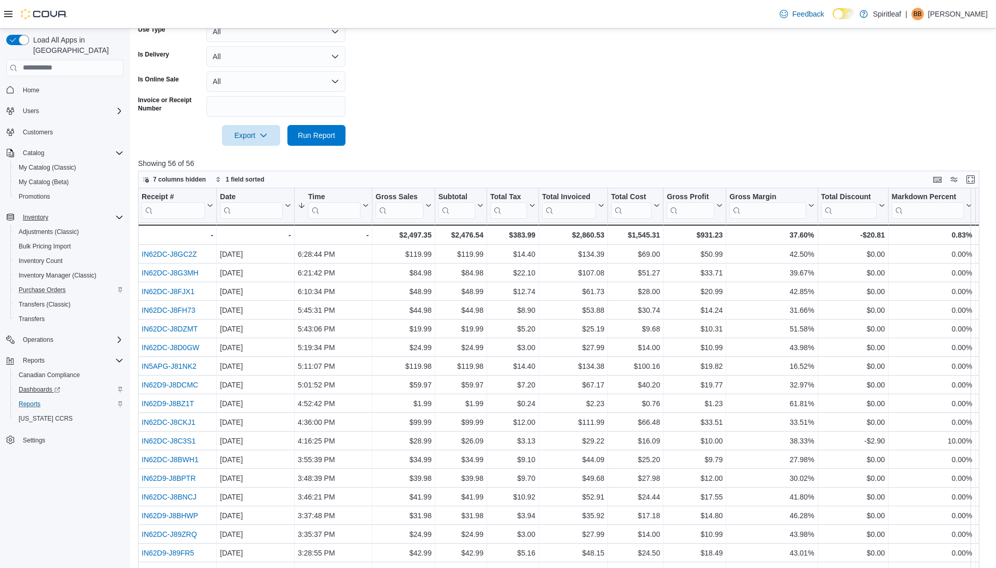
scroll to position [348, 0]
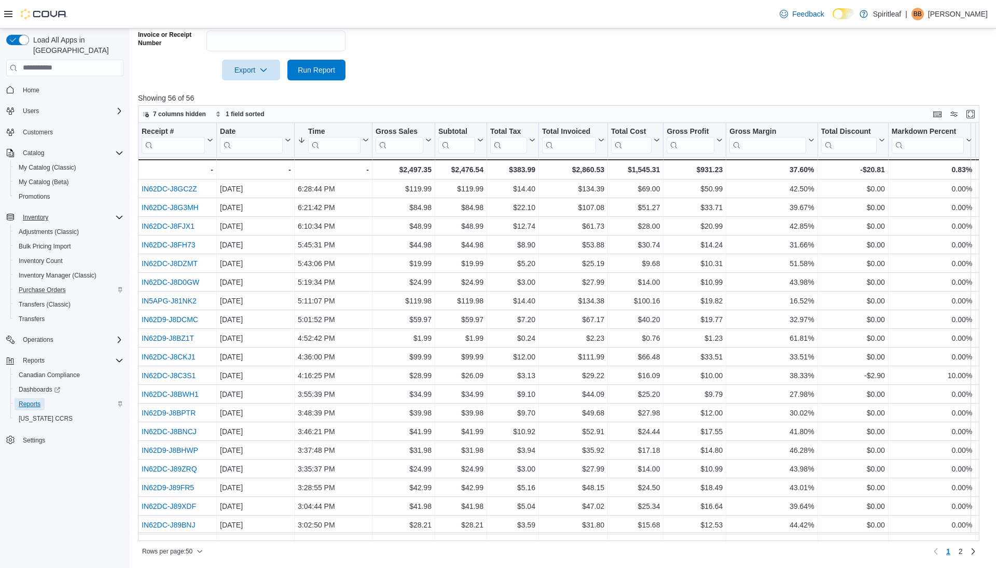
click at [32, 400] on span "Reports" at bounding box center [30, 404] width 22 height 8
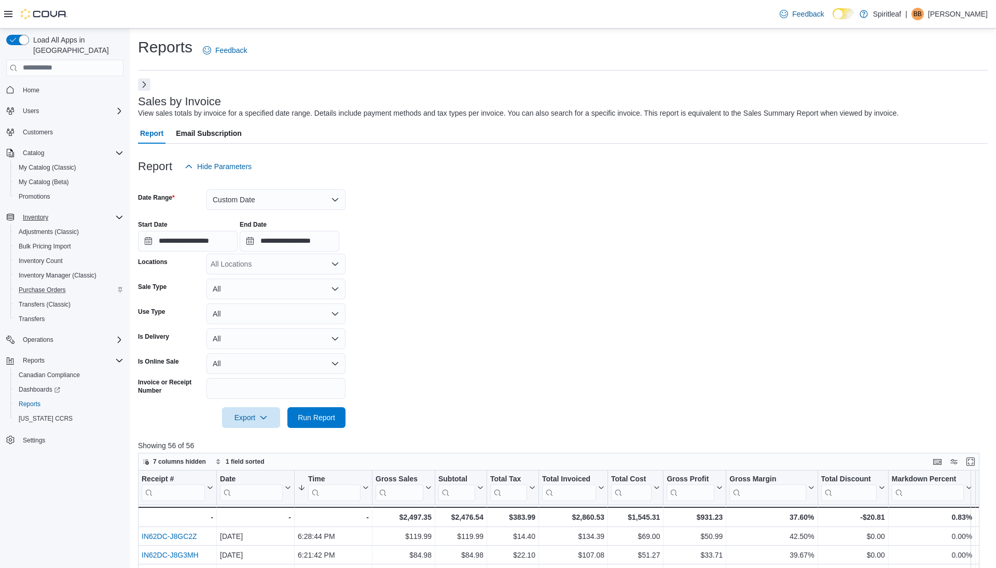
click at [145, 84] on button "Next" at bounding box center [144, 84] width 12 height 12
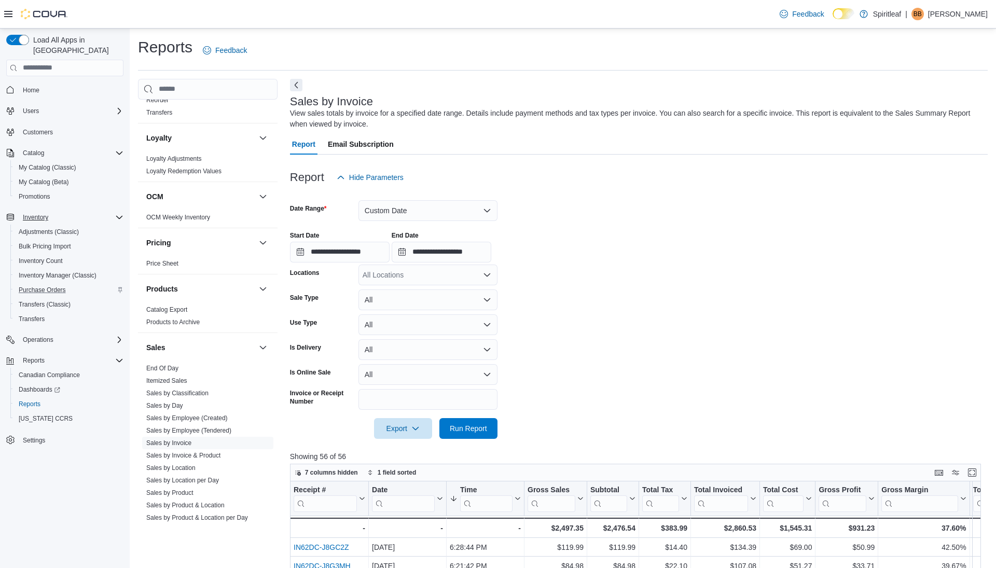
scroll to position [643, 0]
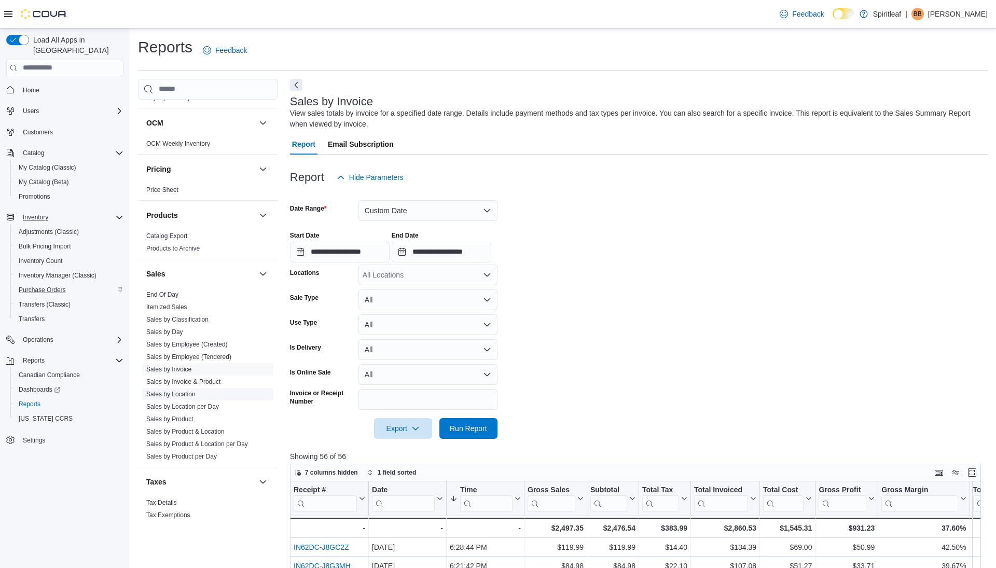
click at [183, 391] on link "Sales by Location" at bounding box center [170, 394] width 49 height 7
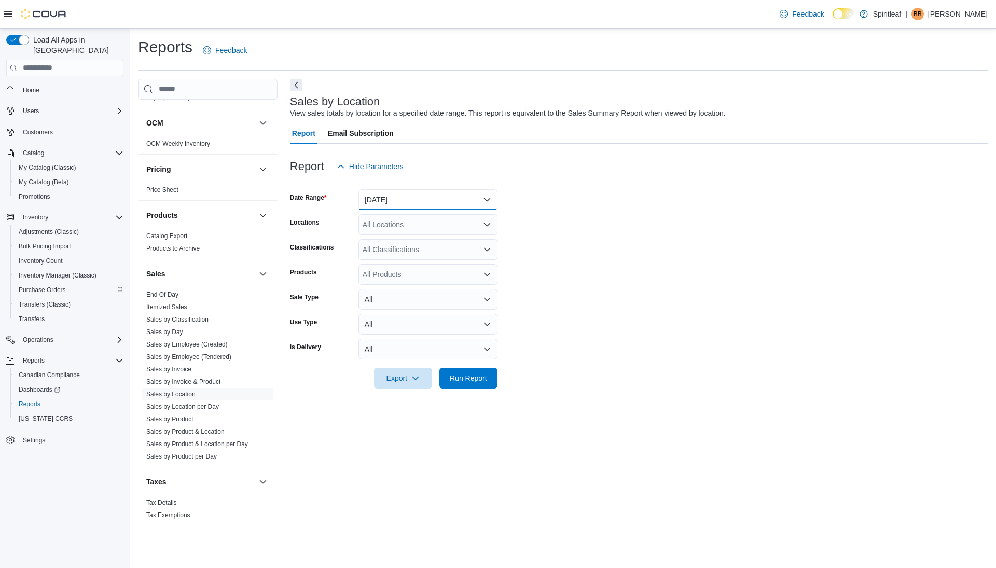
click at [389, 197] on button "Yesterday" at bounding box center [428, 199] width 139 height 21
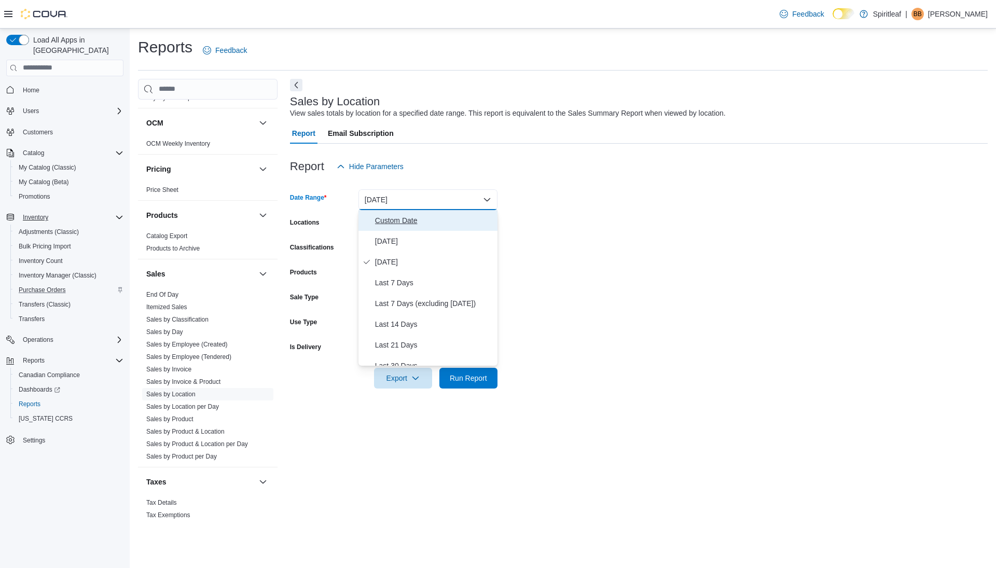
click at [386, 221] on span "Custom Date" at bounding box center [434, 220] width 118 height 12
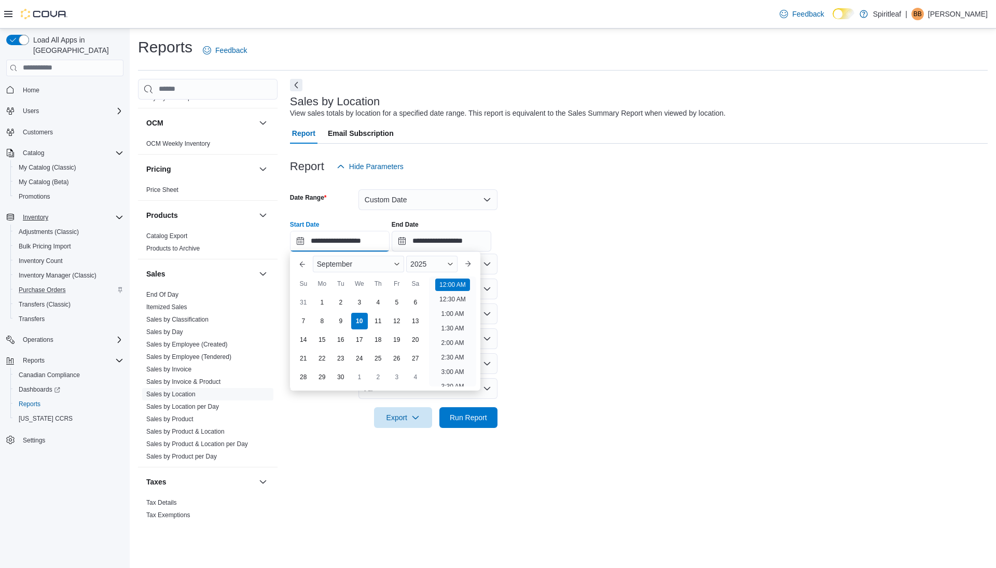
click at [349, 239] on input "**********" at bounding box center [340, 241] width 100 height 21
click at [374, 265] on div "September" at bounding box center [358, 264] width 91 height 17
click at [344, 266] on div "January" at bounding box center [358, 266] width 87 height 12
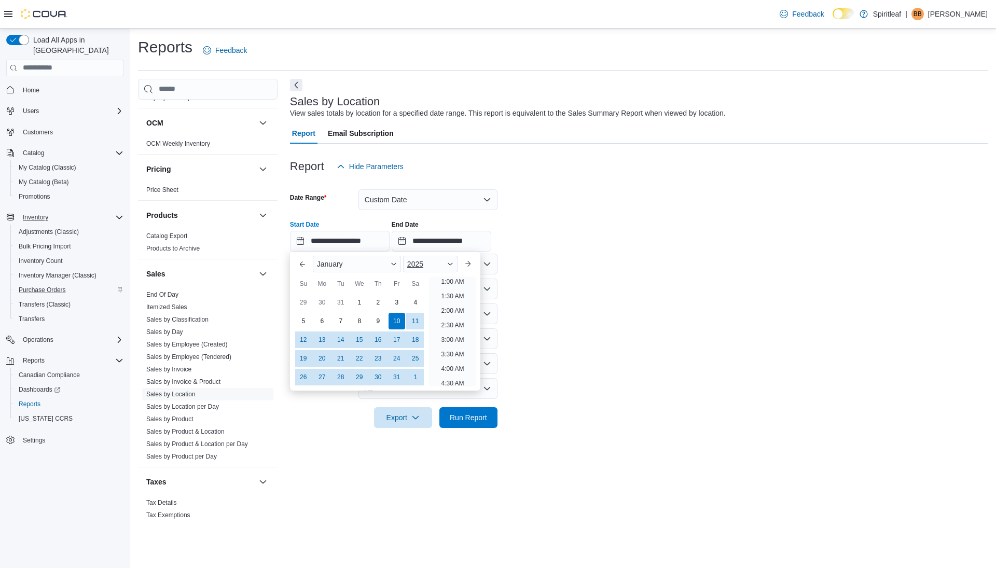
scroll to position [2, 0]
click at [357, 301] on div "1" at bounding box center [359, 302] width 18 height 18
click at [455, 263] on div "2025" at bounding box center [430, 264] width 54 height 17
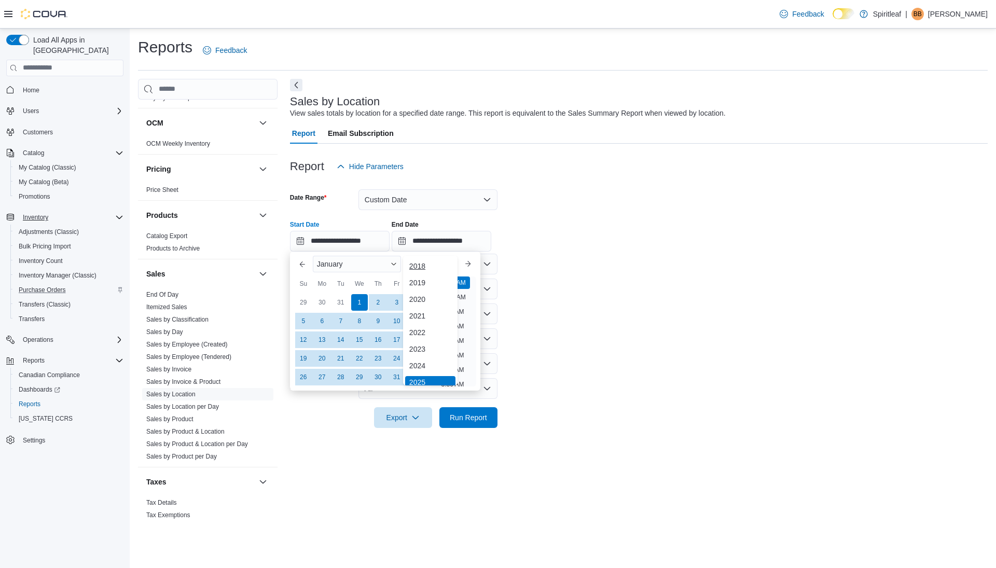
scroll to position [3, 0]
click at [435, 357] on div "2024" at bounding box center [430, 363] width 50 height 12
type input "**********"
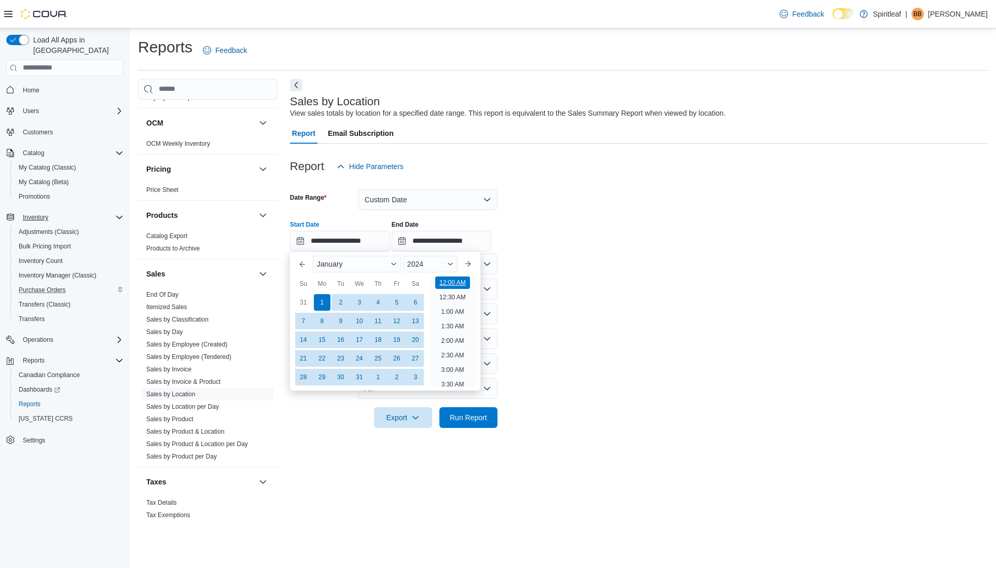
click at [450, 281] on li "12:00 AM" at bounding box center [452, 283] width 35 height 12
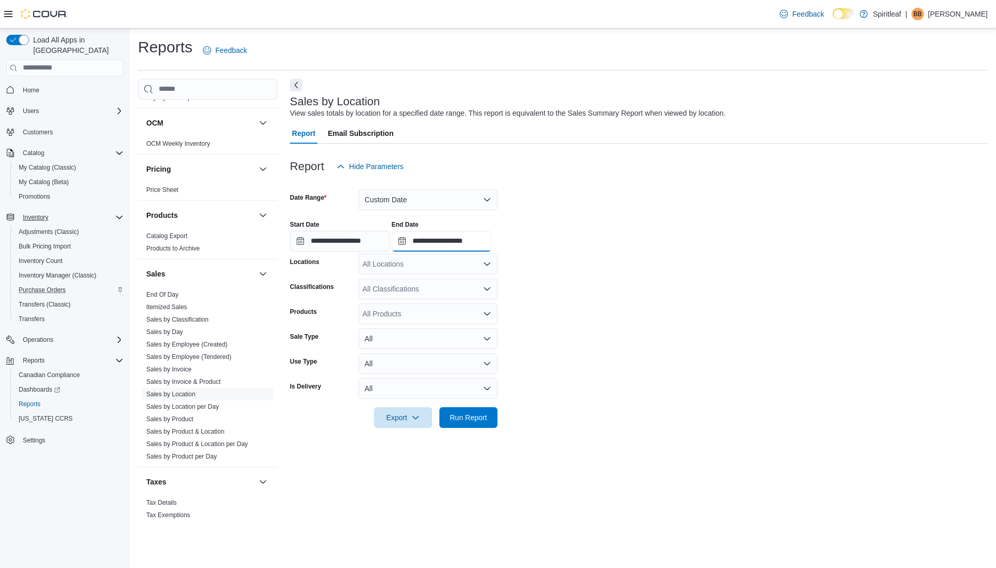
click at [439, 244] on input "**********" at bounding box center [442, 241] width 100 height 21
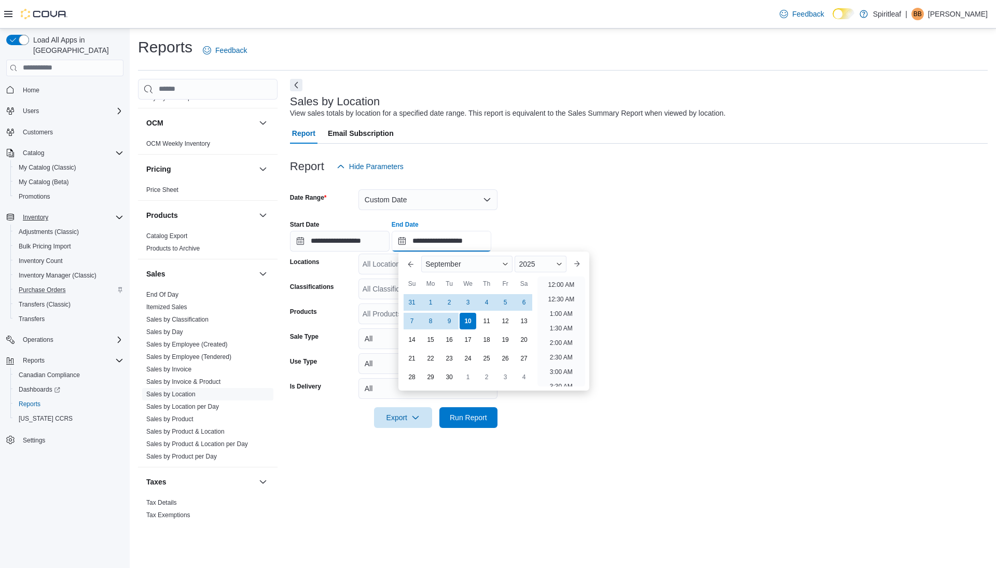
scroll to position [590, 0]
click at [490, 268] on div "September" at bounding box center [466, 264] width 91 height 17
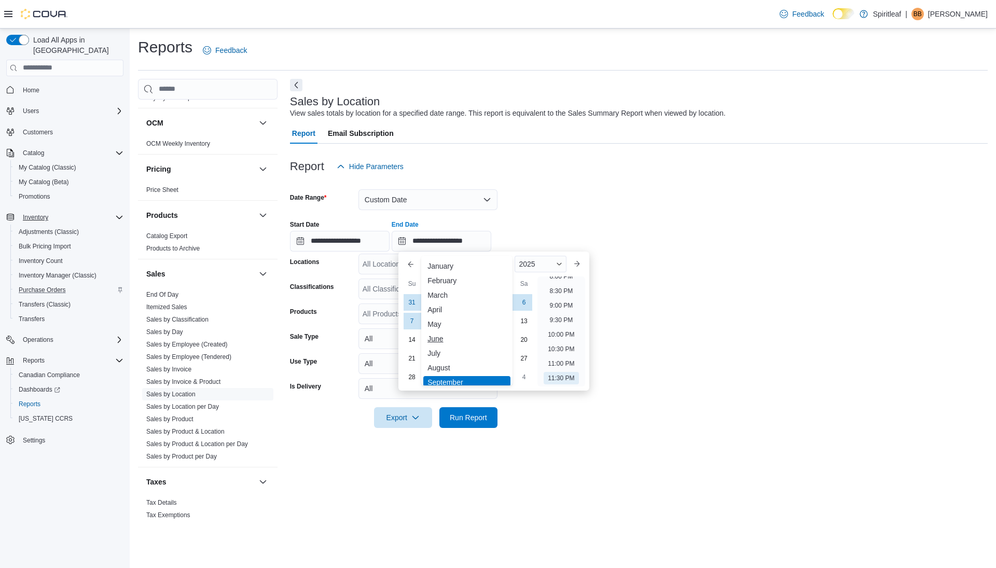
scroll to position [51, 0]
click at [457, 368] on div "You are focused on a month selector menu. Use the up and down arrows to select …" at bounding box center [466, 321] width 91 height 130
click at [457, 375] on div "December" at bounding box center [466, 375] width 87 height 12
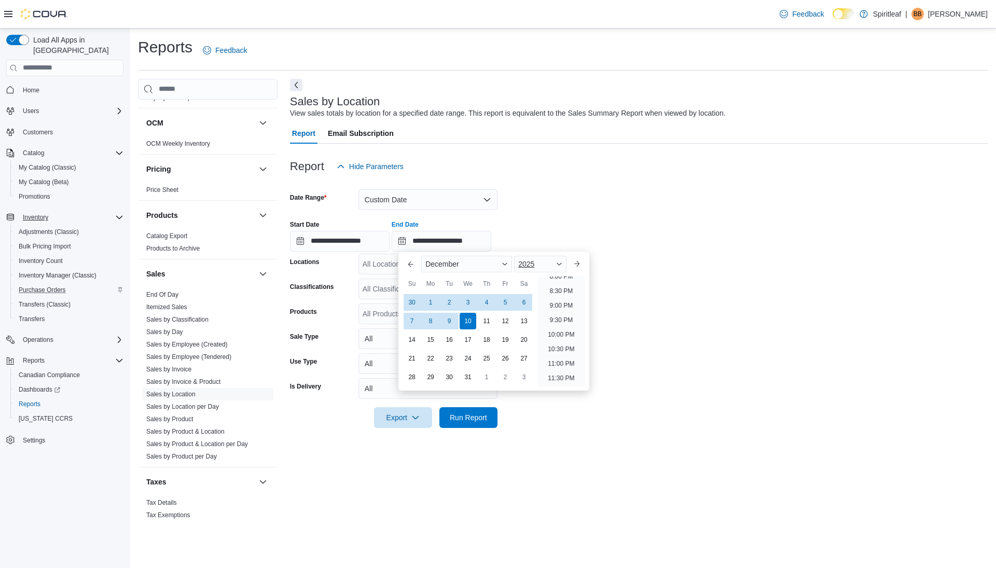
click at [564, 264] on div "2025" at bounding box center [540, 264] width 52 height 17
click at [539, 360] on div "2024" at bounding box center [540, 363] width 48 height 12
click at [449, 375] on div "31" at bounding box center [450, 377] width 18 height 18
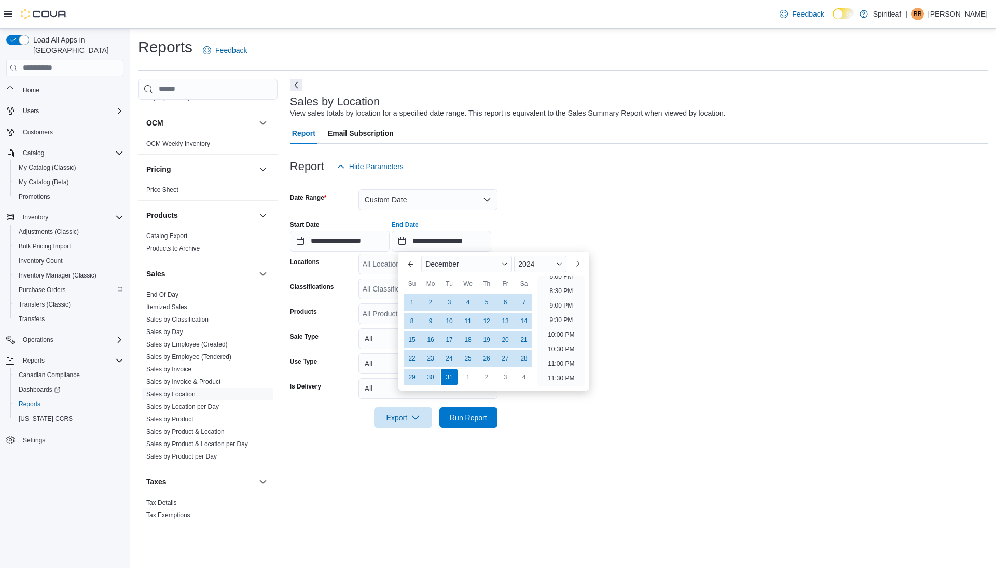
click at [559, 376] on li "11:30 PM" at bounding box center [561, 378] width 35 height 12
type input "**********"
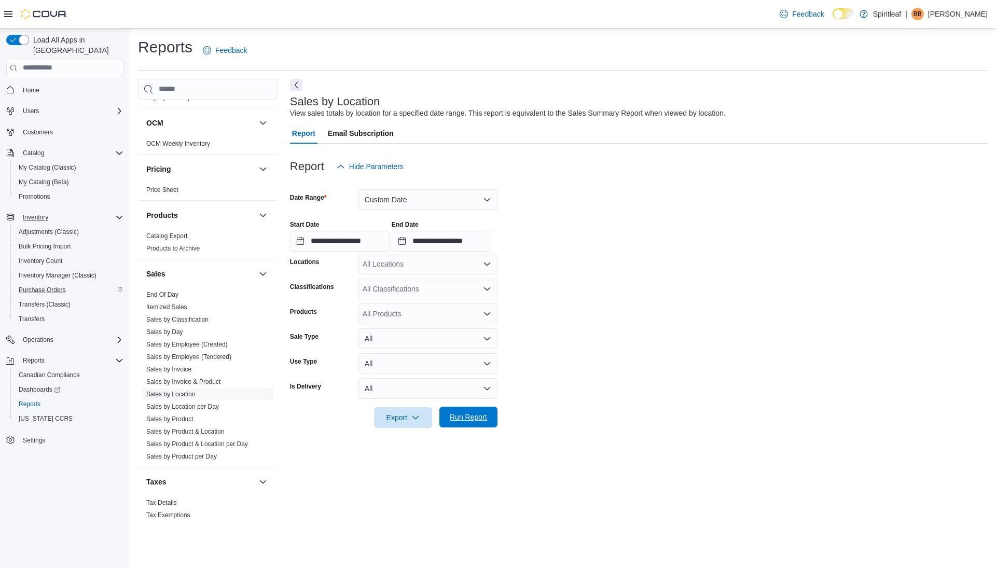
click at [484, 416] on span "Run Report" at bounding box center [468, 417] width 37 height 10
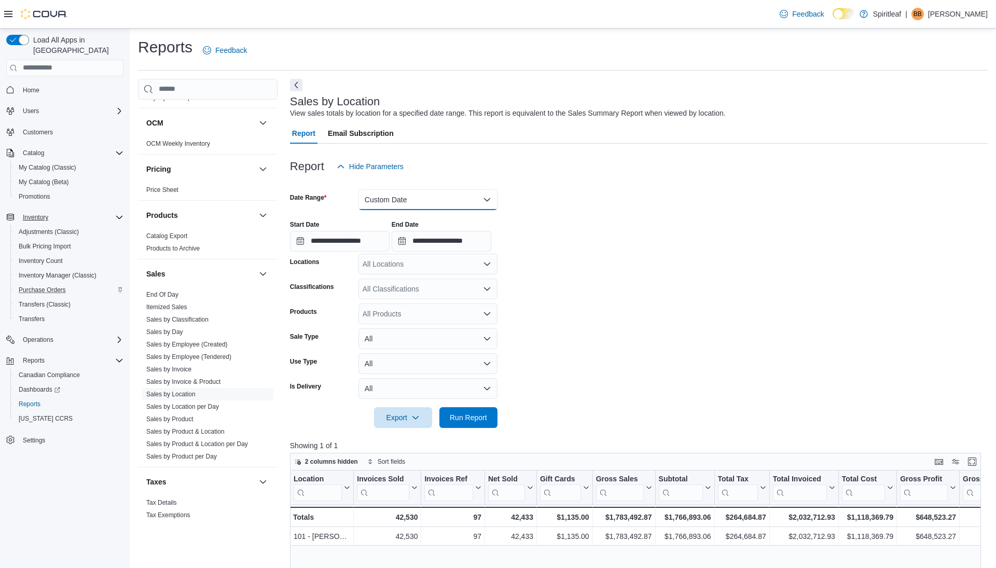
click at [383, 195] on button "Custom Date" at bounding box center [428, 199] width 139 height 21
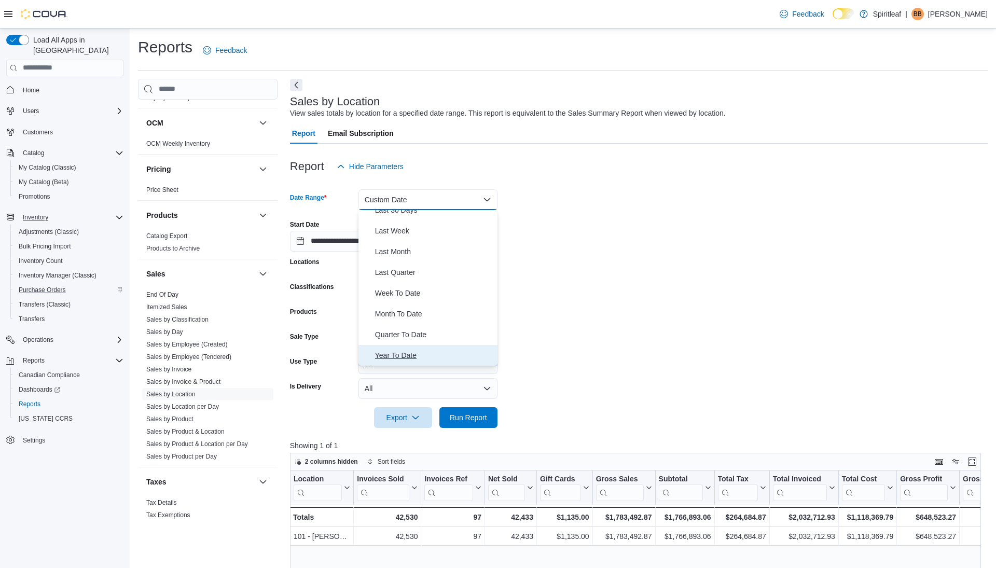
click at [409, 351] on span "Year To Date" at bounding box center [434, 355] width 118 height 12
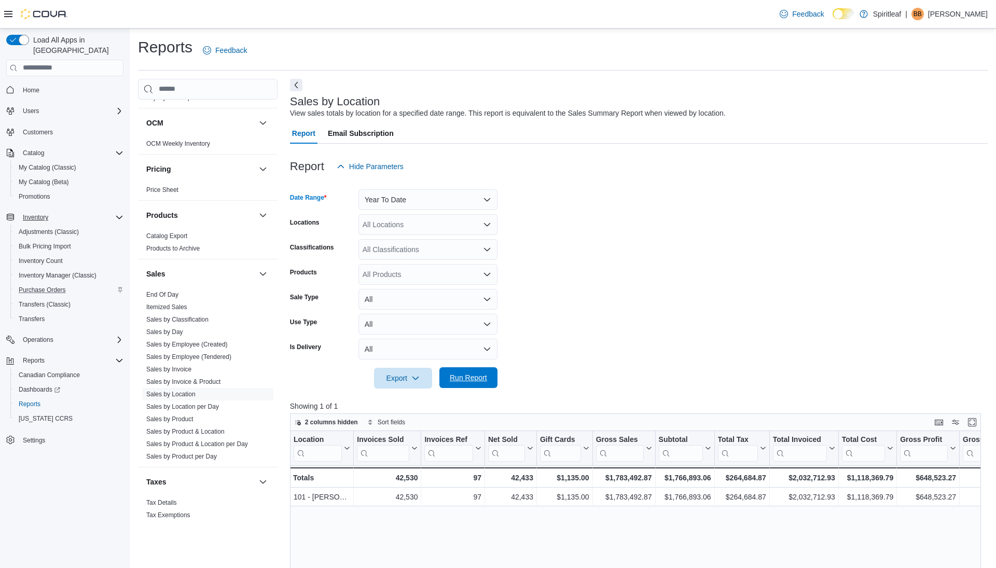
click at [461, 378] on span "Run Report" at bounding box center [468, 378] width 37 height 10
click at [176, 366] on link "Sales by Invoice" at bounding box center [168, 369] width 45 height 7
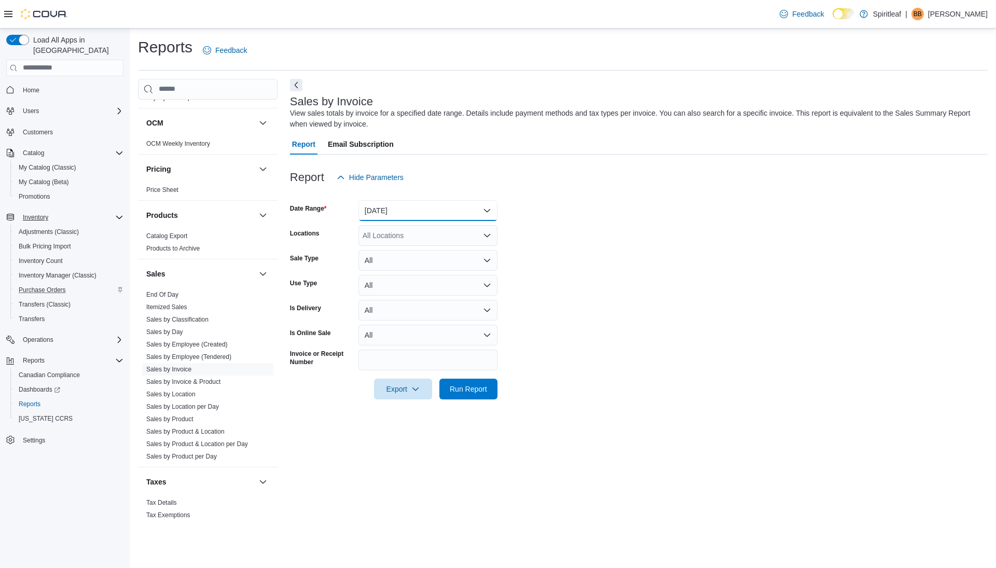
click at [420, 214] on button "Yesterday" at bounding box center [428, 210] width 139 height 21
click at [392, 251] on span "Today" at bounding box center [434, 252] width 118 height 12
click at [460, 391] on span "Run Report" at bounding box center [468, 389] width 37 height 10
click at [294, 86] on button "Next" at bounding box center [296, 84] width 12 height 12
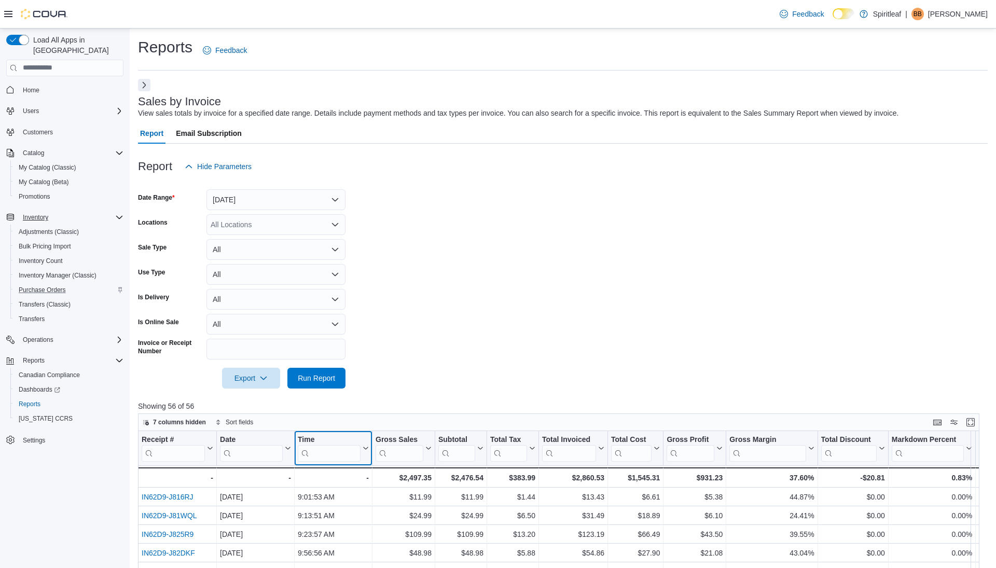
click at [363, 445] on icon at bounding box center [365, 448] width 8 height 6
click at [334, 497] on span "Sort High-Low" at bounding box center [338, 500] width 39 height 8
click at [405, 365] on div at bounding box center [563, 364] width 850 height 8
click at [314, 376] on span "Run Report" at bounding box center [316, 378] width 37 height 10
click at [313, 380] on span "Run Report" at bounding box center [316, 378] width 37 height 10
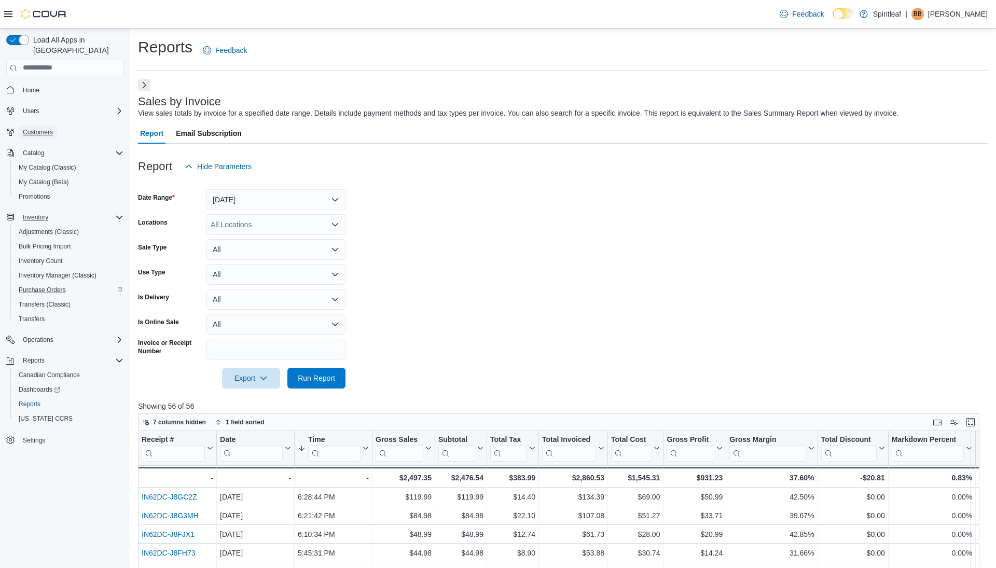
click at [39, 128] on span "Customers" at bounding box center [38, 132] width 30 height 8
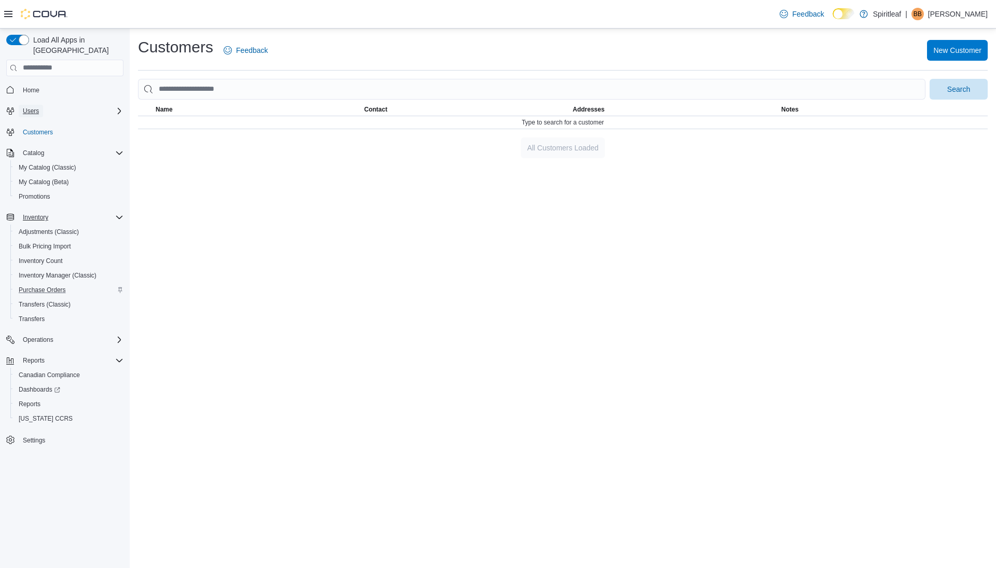
click at [39, 107] on span "Users" at bounding box center [31, 111] width 16 height 8
click at [42, 143] on span "Customers" at bounding box center [38, 147] width 30 height 8
click at [34, 415] on span "Reports" at bounding box center [30, 419] width 22 height 8
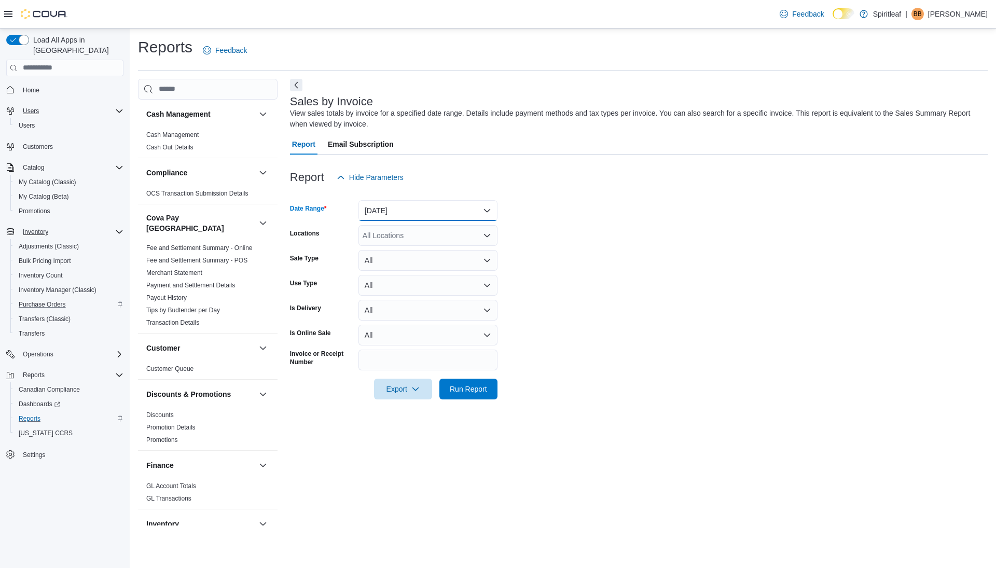
click at [401, 210] on button "Yesterday" at bounding box center [428, 210] width 139 height 21
click at [388, 247] on span "Today" at bounding box center [434, 252] width 118 height 12
click at [463, 392] on span "Run Report" at bounding box center [468, 389] width 37 height 10
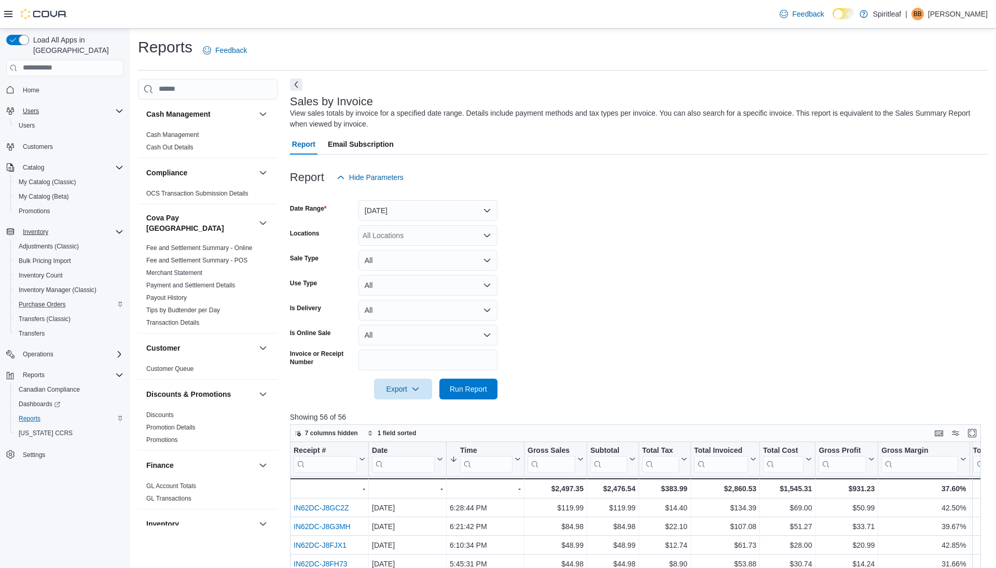
click at [294, 85] on button "Next" at bounding box center [296, 84] width 12 height 12
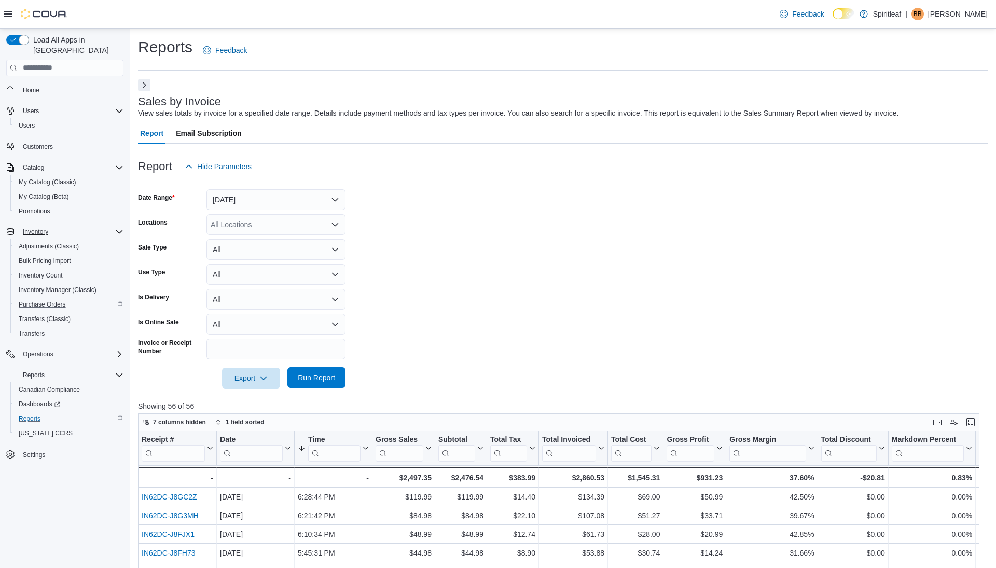
click at [308, 381] on span "Run Report" at bounding box center [316, 378] width 37 height 10
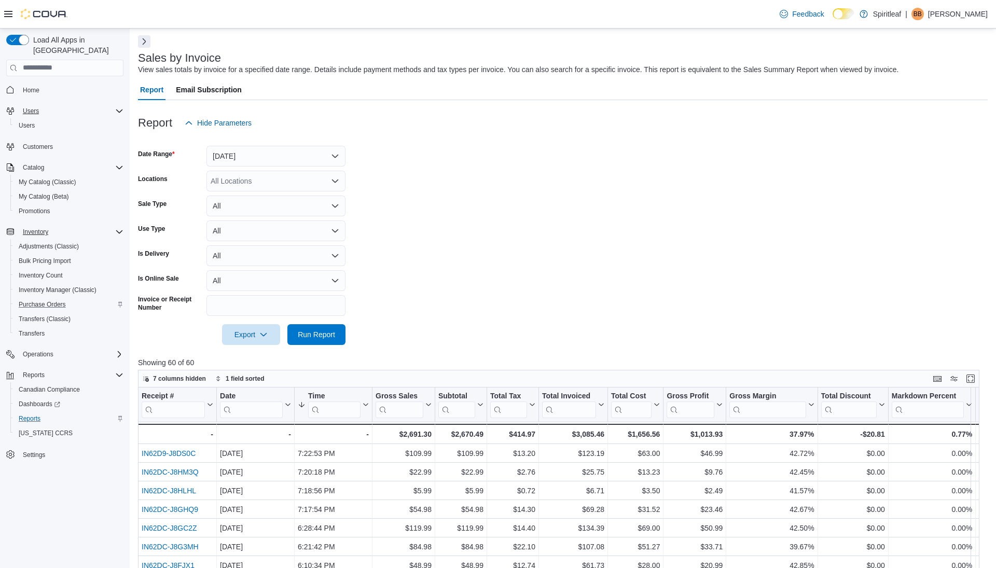
scroll to position [77, 0]
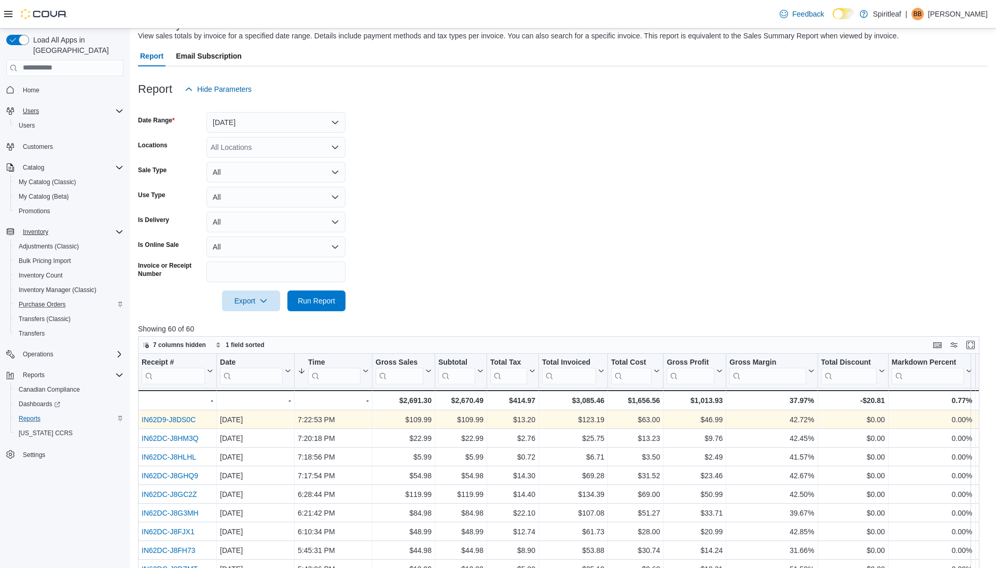
click at [179, 416] on link "IN62D9-J8DS0C" at bounding box center [169, 420] width 54 height 8
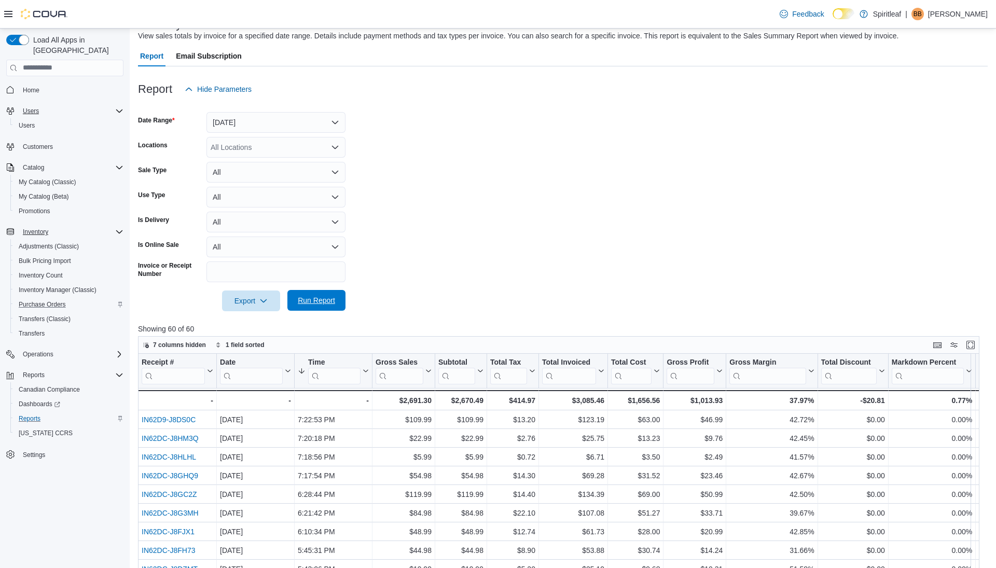
click at [313, 302] on span "Run Report" at bounding box center [316, 300] width 37 height 10
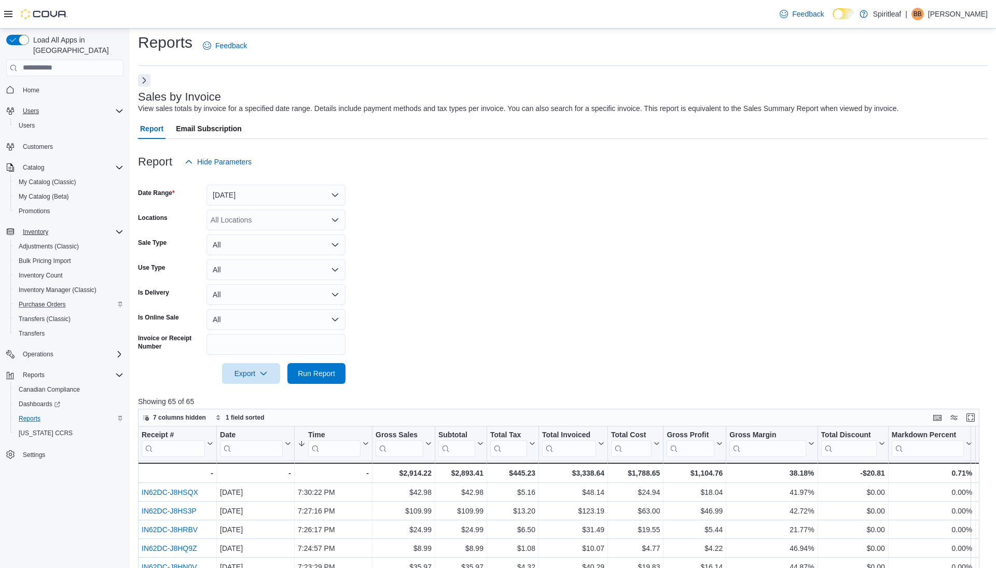
scroll to position [0, 0]
